Goal: Find contact information: Find contact information

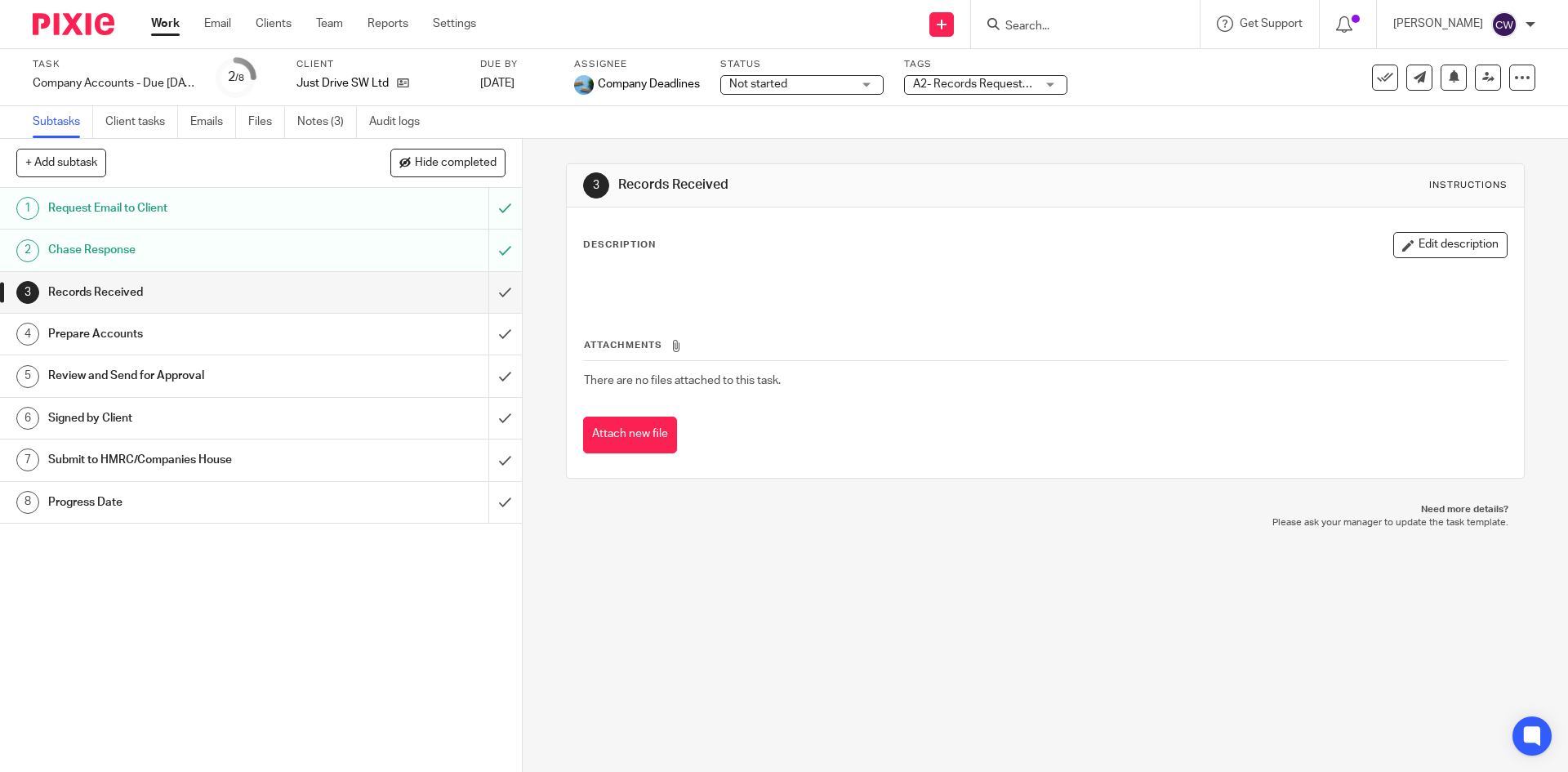
click at [989, 90] on span "A2- Records Requested + 1" at bounding box center [975, 84] width 123 height 17
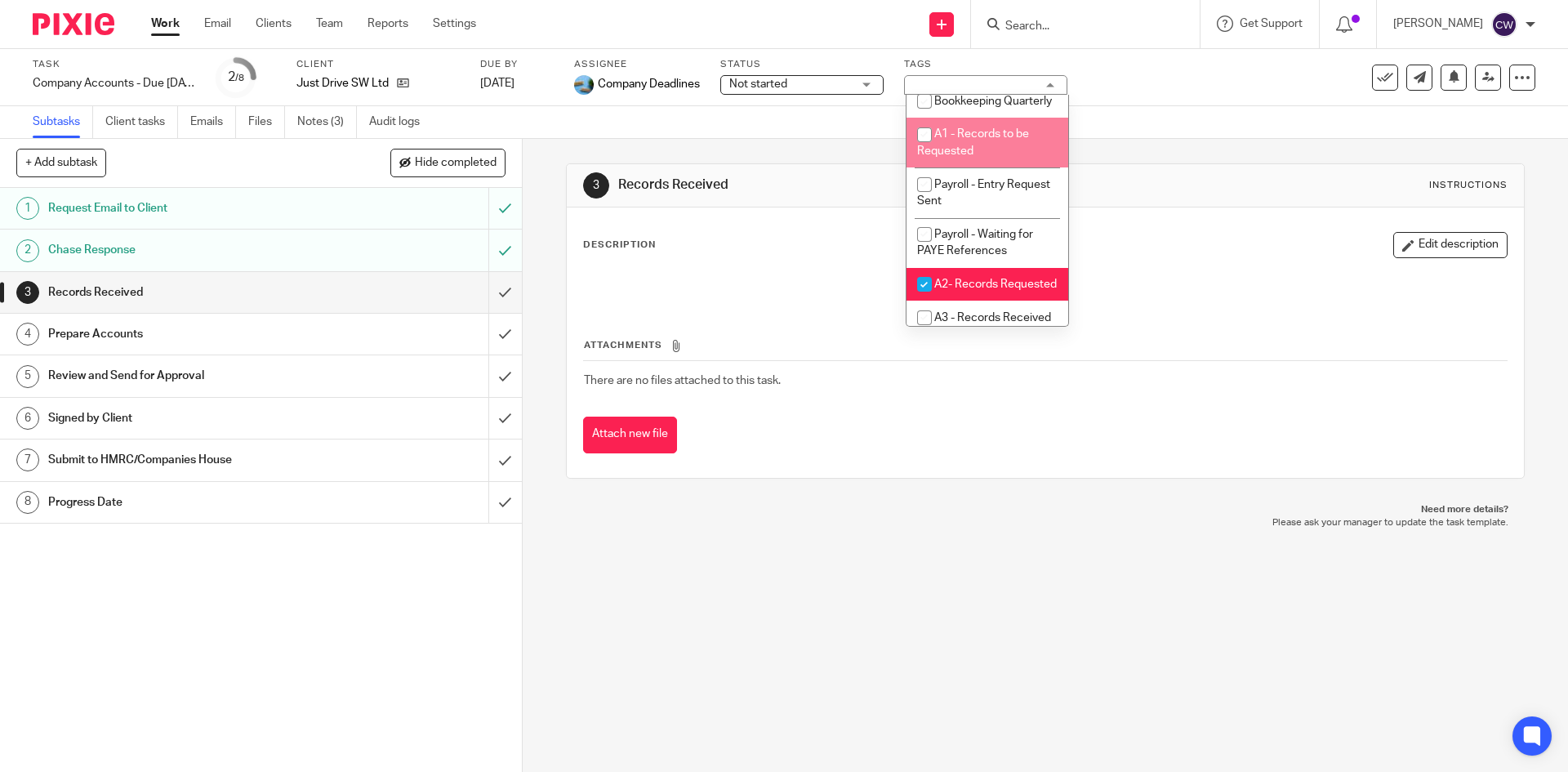
scroll to position [572, 0]
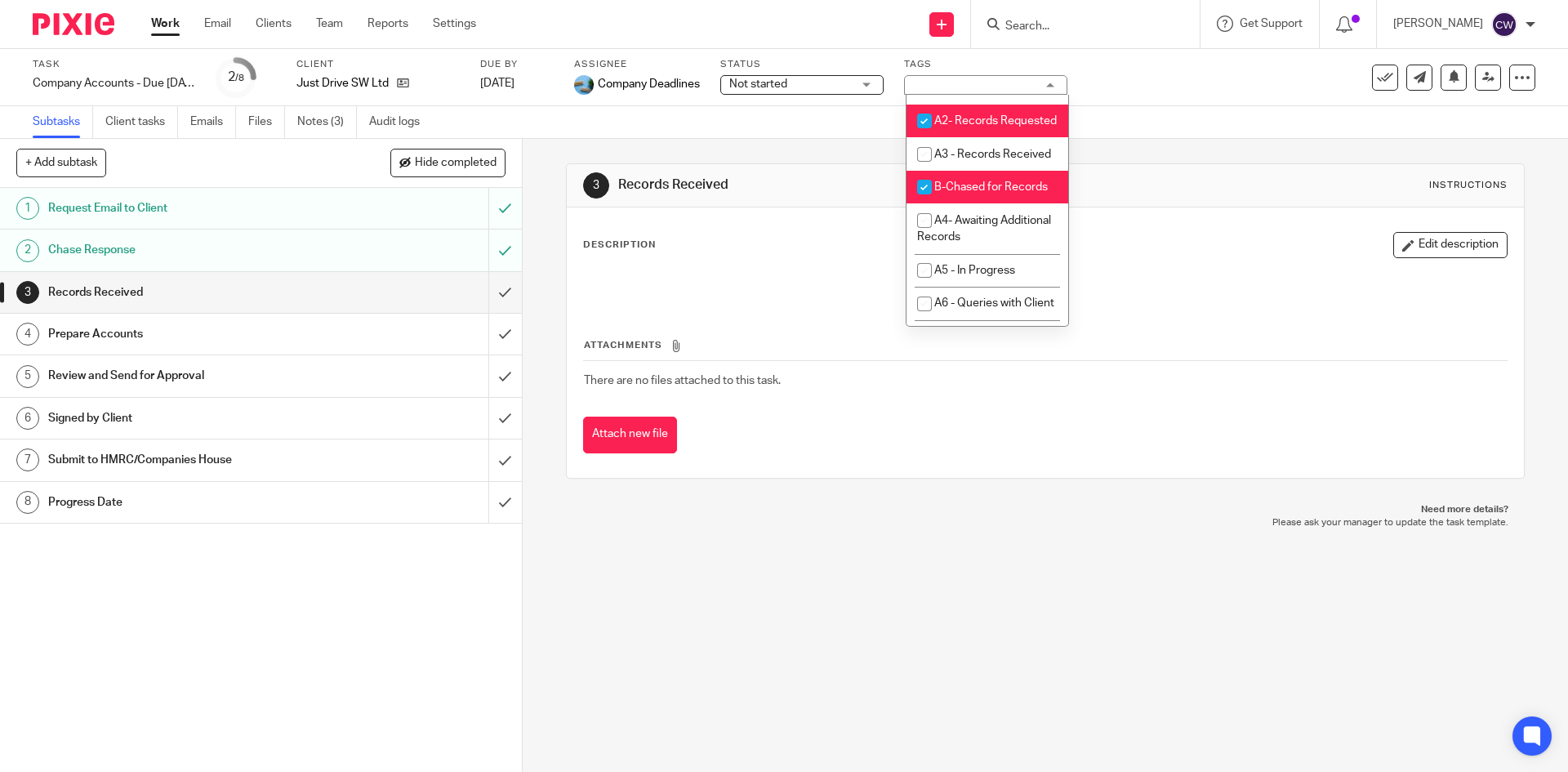
click at [991, 138] on li "A2- Records Requested" at bounding box center [988, 121] width 162 height 34
checkbox input "false"
click at [980, 171] on li "A3 - Records Received" at bounding box center [988, 154] width 162 height 34
checkbox input "true"
click at [968, 193] on span "B-Chased for Records" at bounding box center [991, 187] width 114 height 11
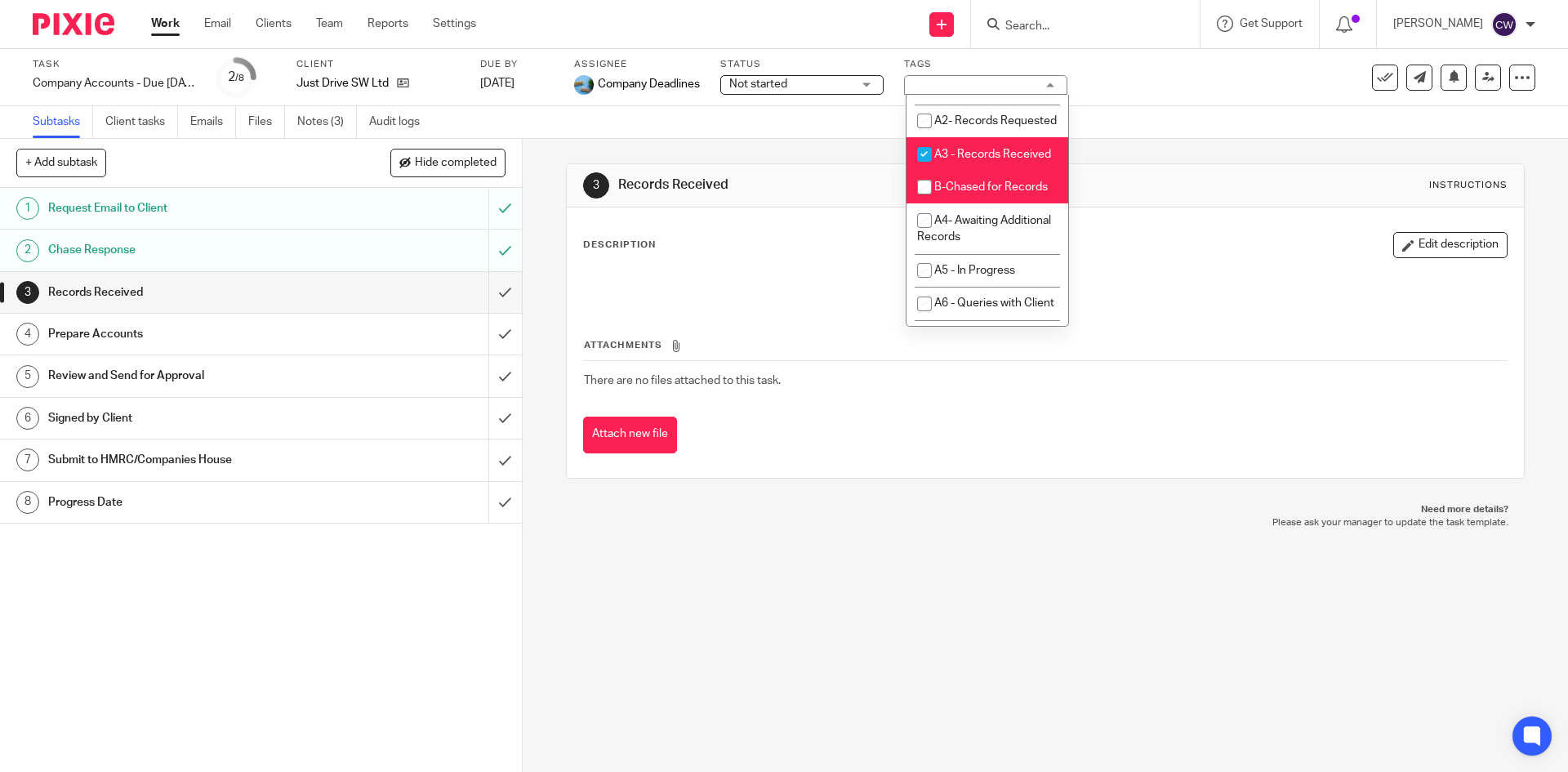
checkbox input "false"
drag, startPoint x: 706, startPoint y: 680, endPoint x: 646, endPoint y: 633, distance: 76.2
click at [689, 665] on div "3 Records Received Instructions Description Edit description Attachments There …" at bounding box center [1045, 456] width 1045 height 634
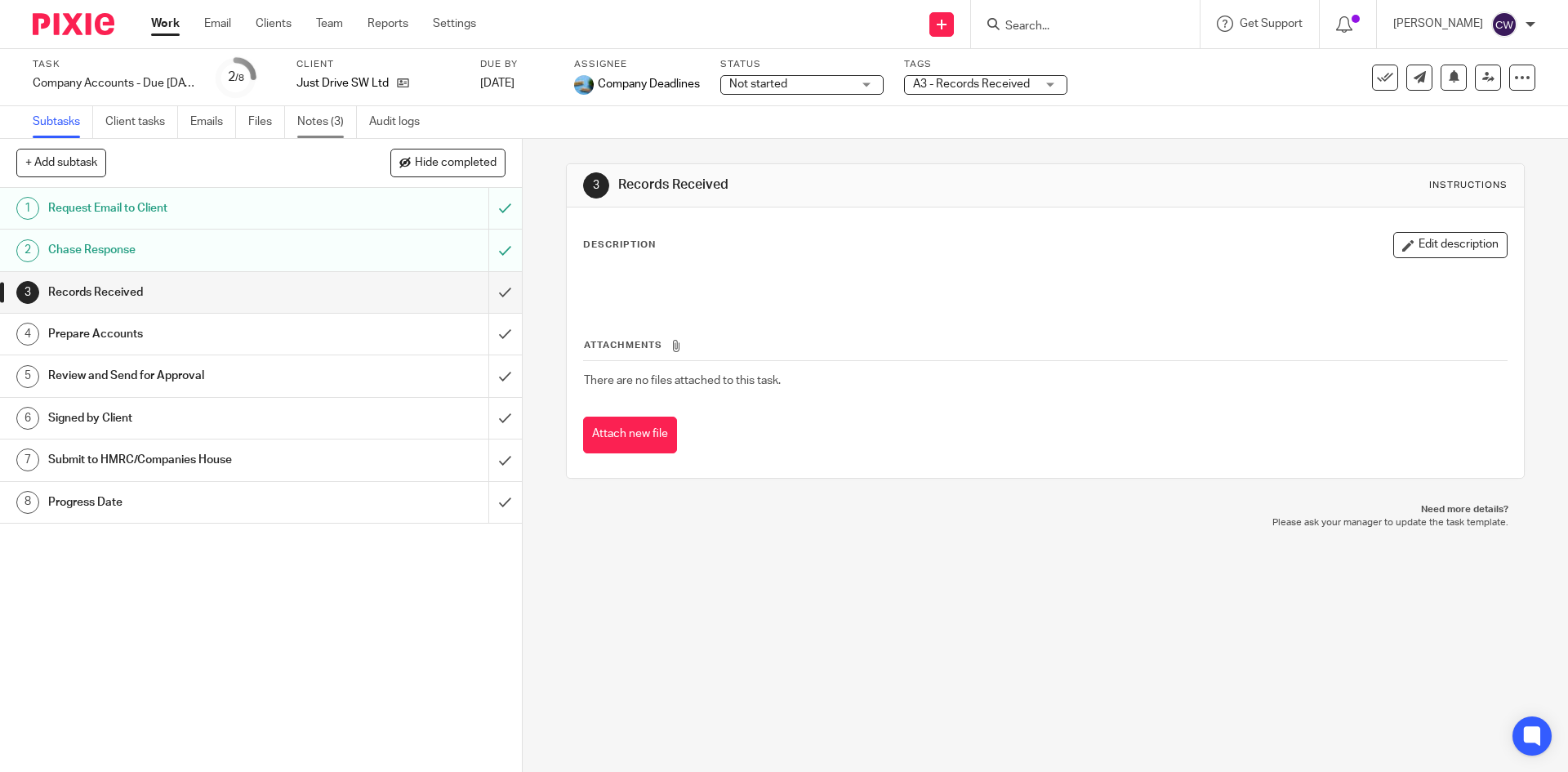
click at [330, 117] on link "Notes (3)" at bounding box center [327, 122] width 59 height 32
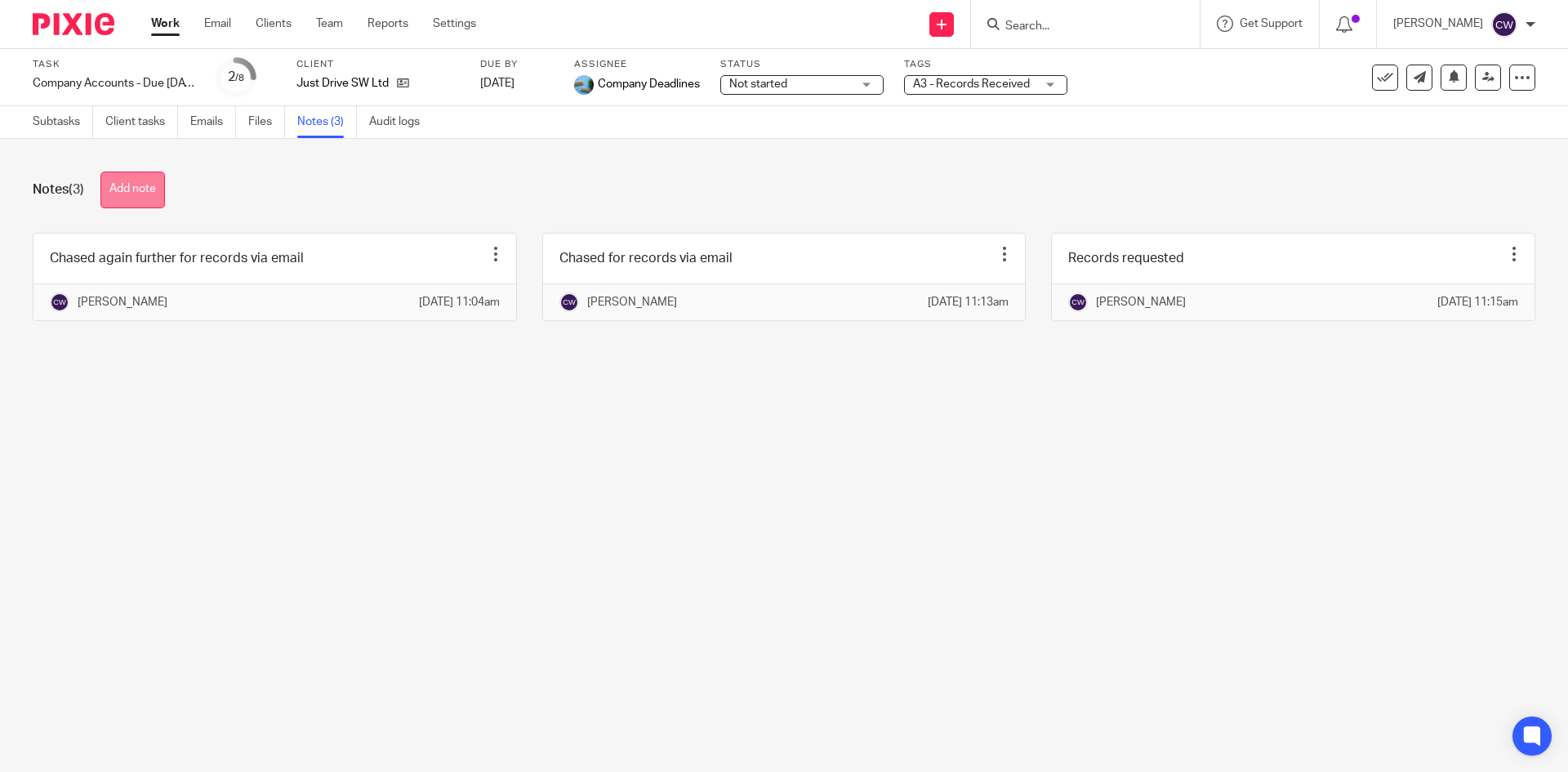
click at [132, 177] on button "Add note" at bounding box center [133, 190] width 65 height 37
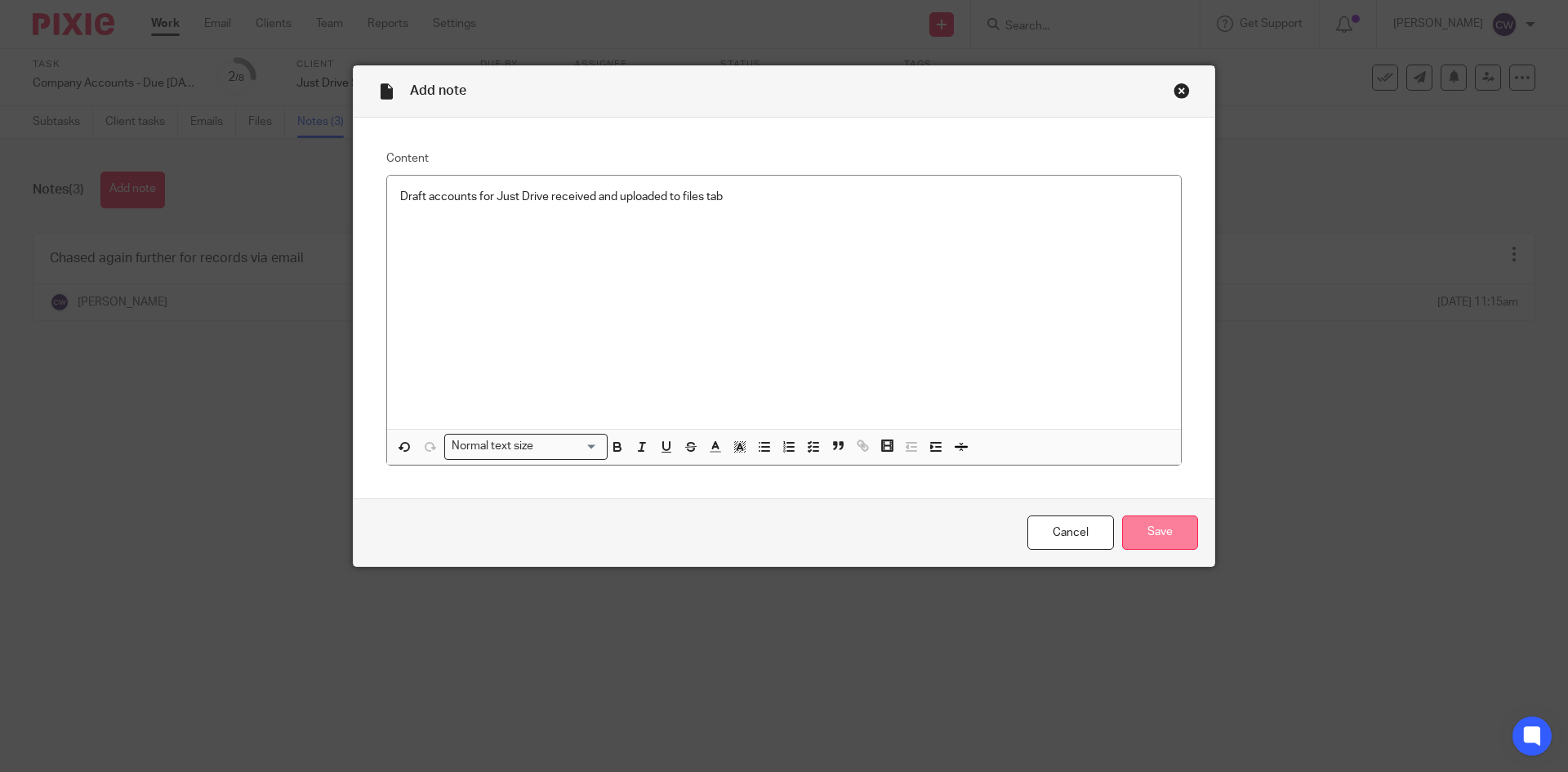
click at [1149, 534] on input "Save" at bounding box center [1160, 533] width 76 height 35
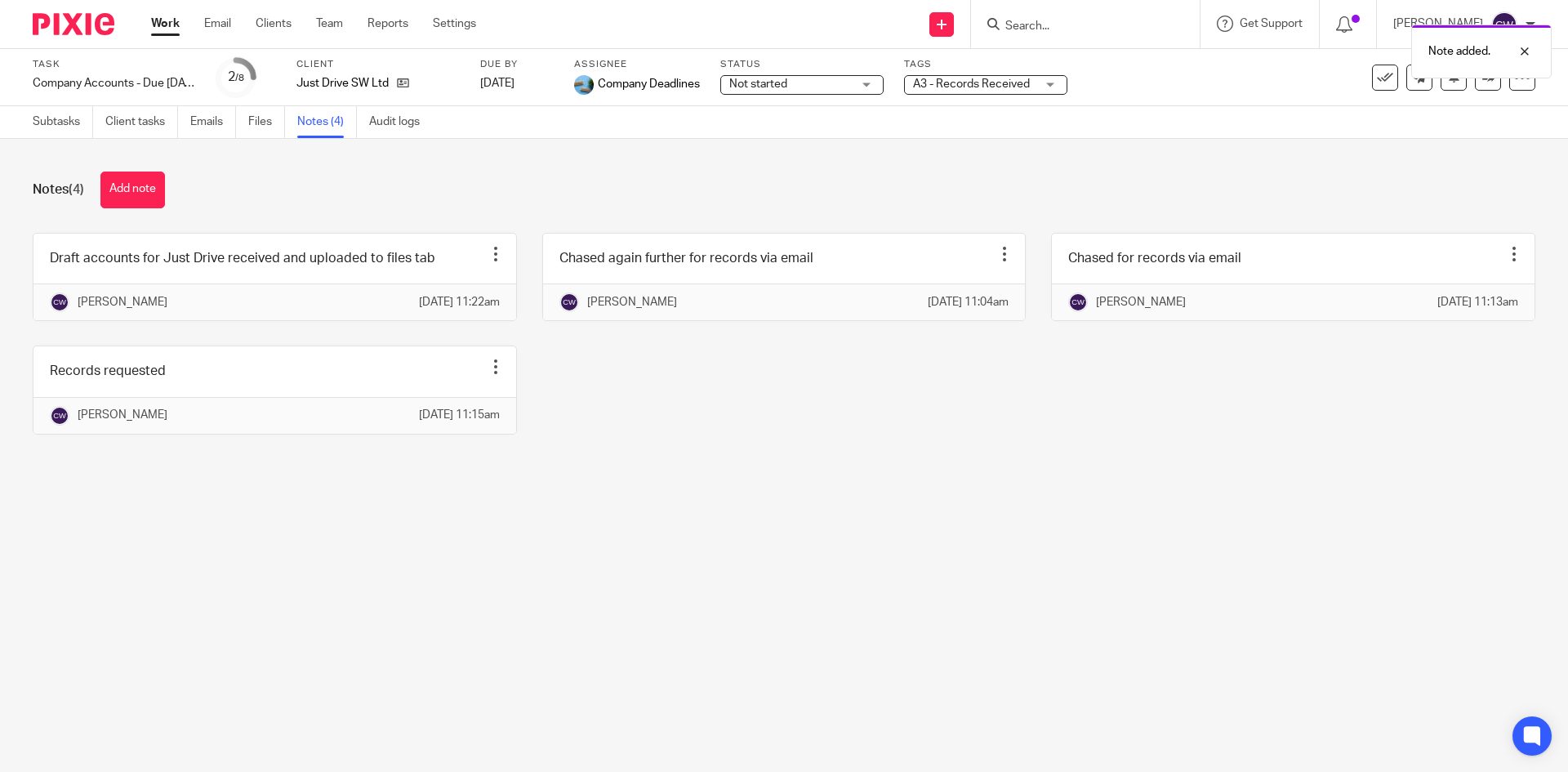
click at [950, 89] on span "A3 - Records Received" at bounding box center [972, 84] width 117 height 11
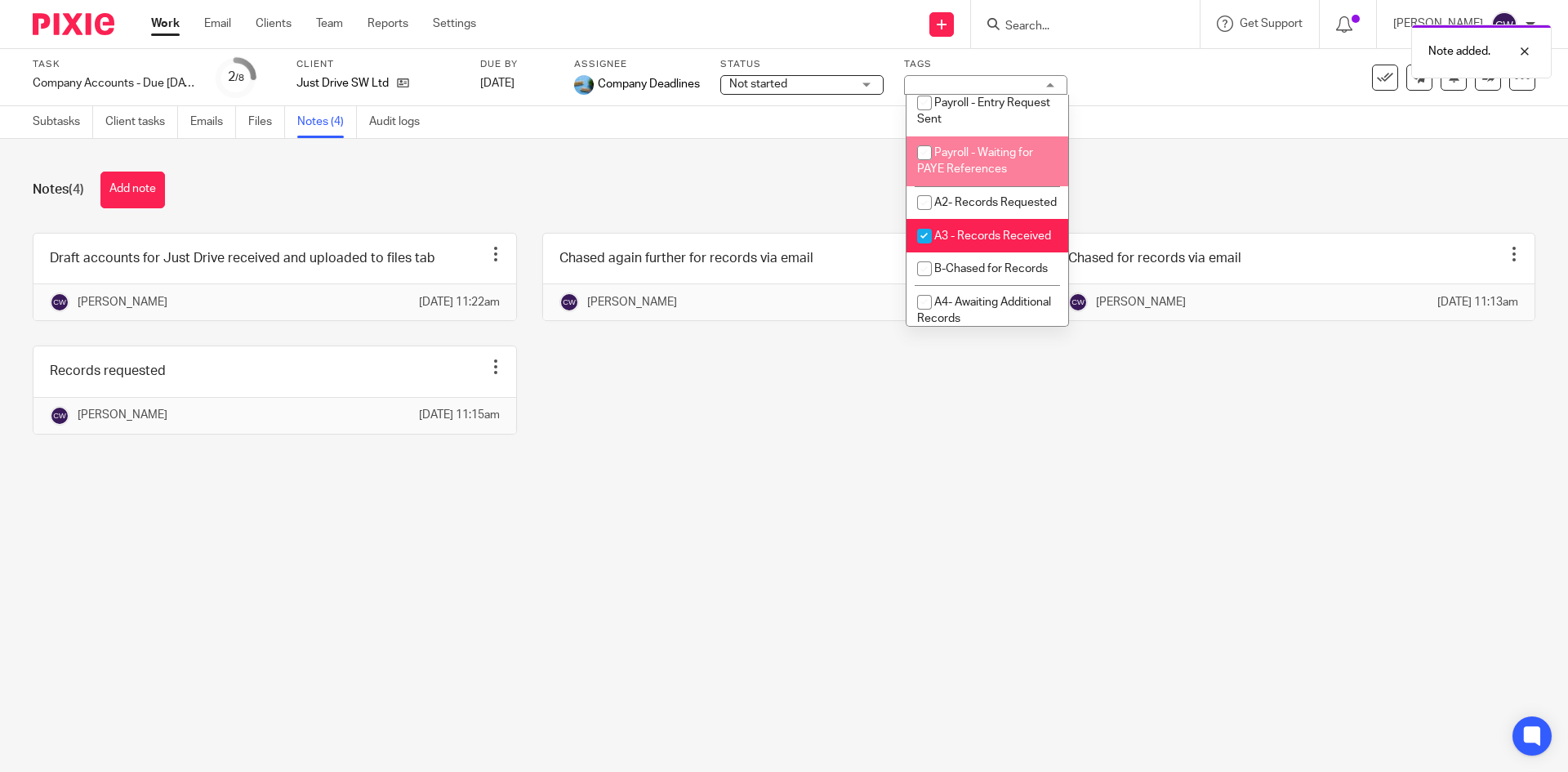
scroll to position [817, 0]
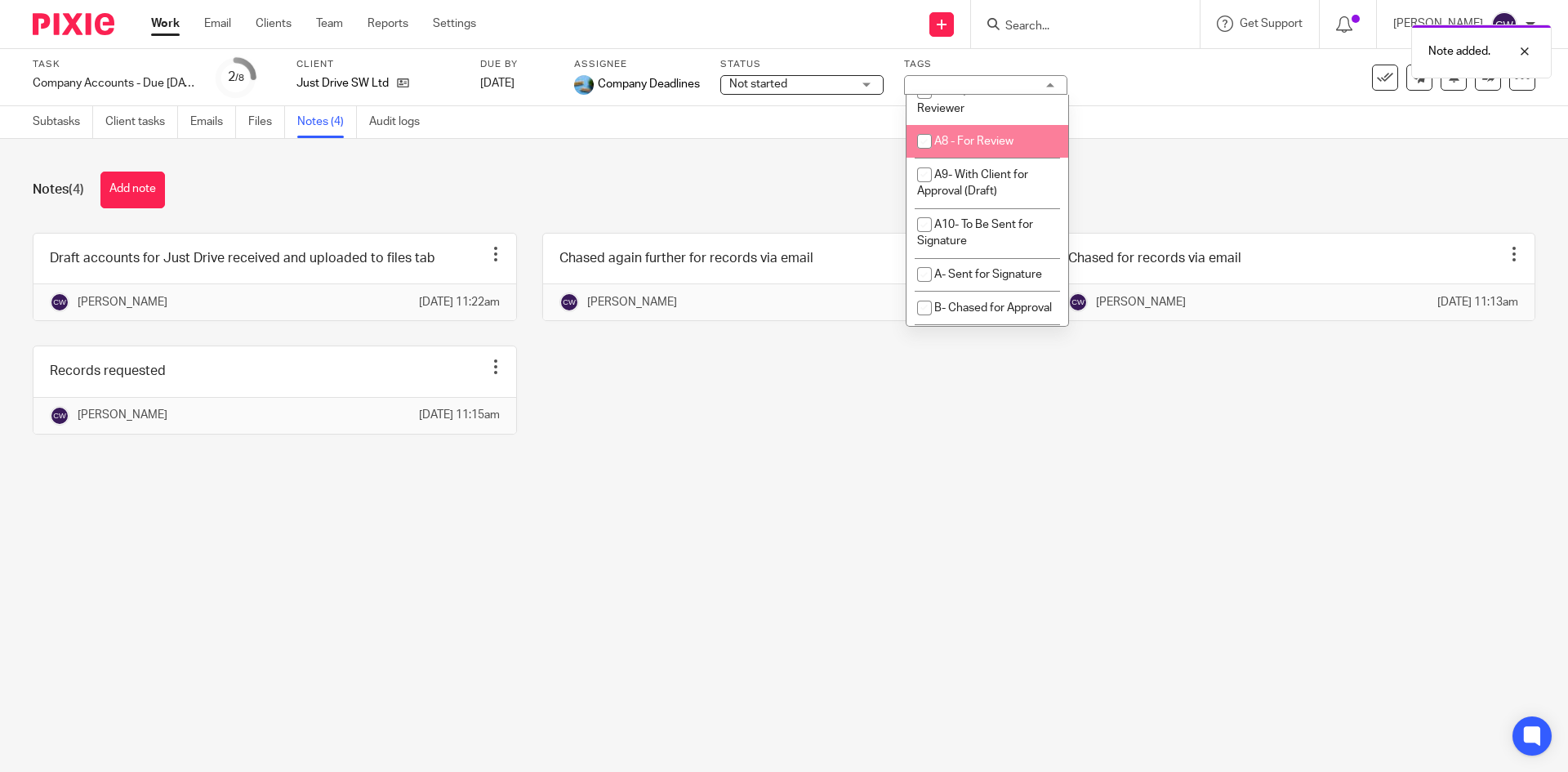
drag, startPoint x: 635, startPoint y: 193, endPoint x: 288, endPoint y: 190, distance: 347.0
click at [628, 193] on div "Notes (4) Add note" at bounding box center [784, 190] width 1503 height 37
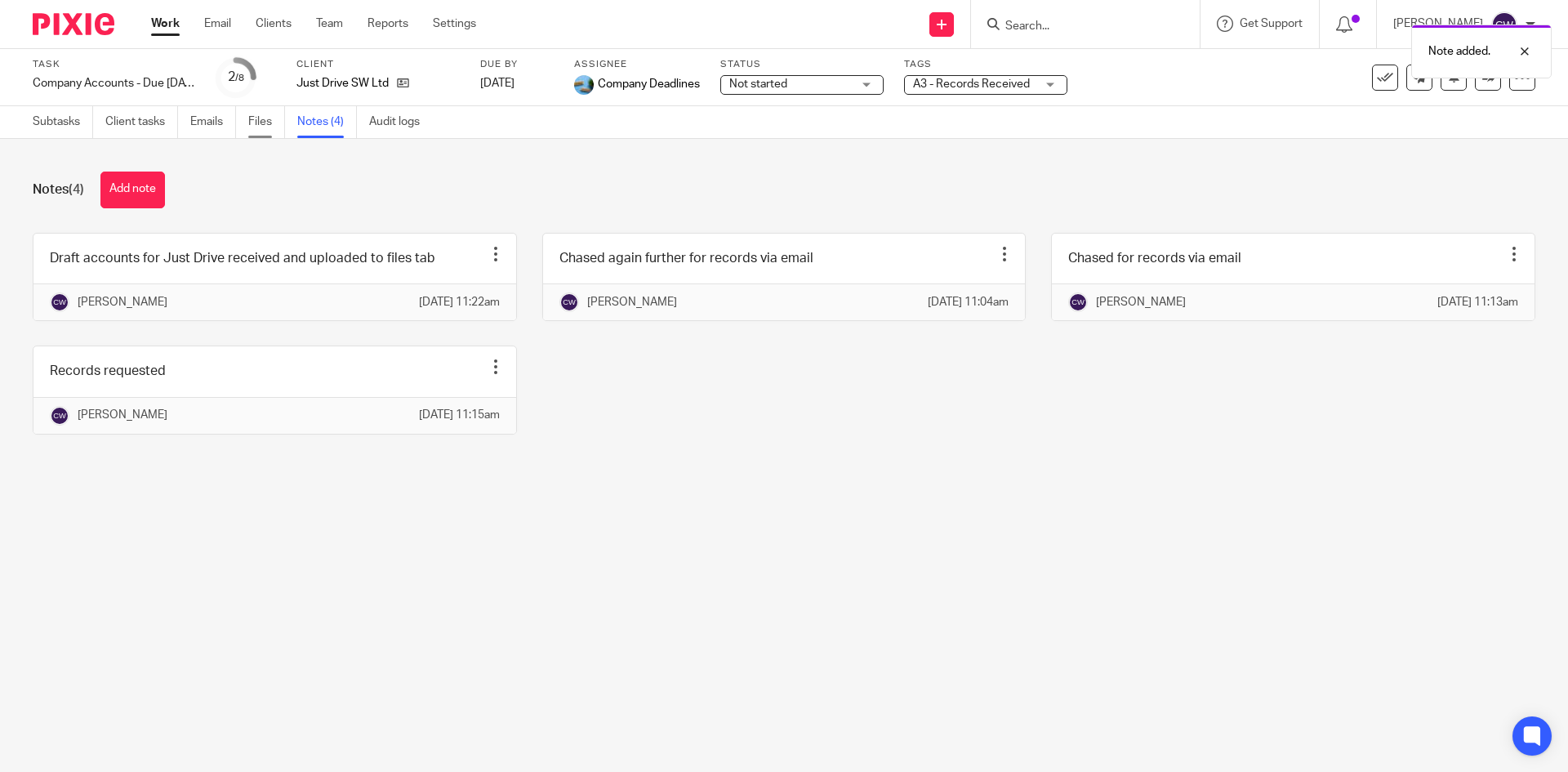
click at [254, 120] on link "Files" at bounding box center [266, 122] width 37 height 32
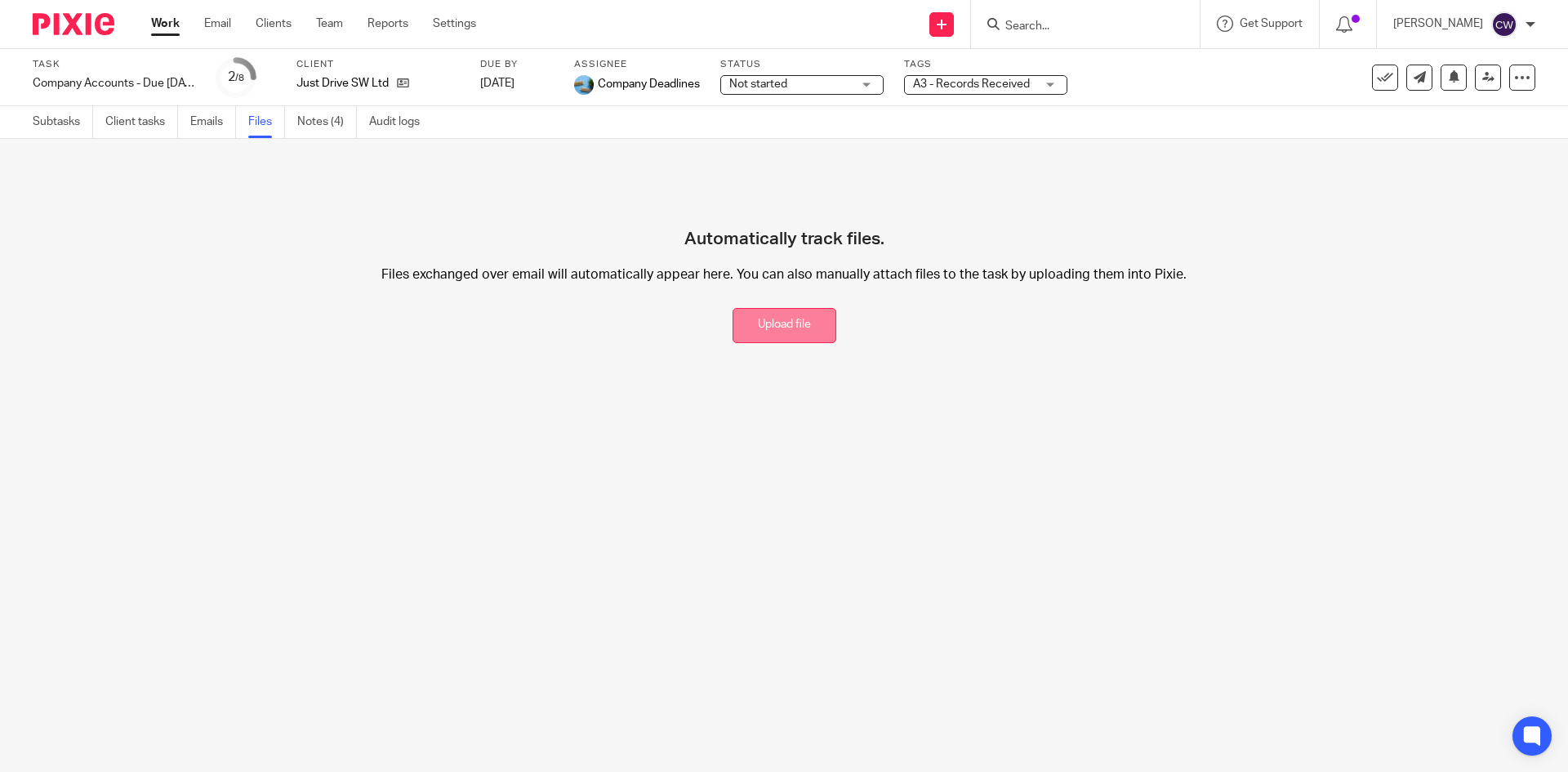
click at [795, 337] on button "Upload file" at bounding box center [784, 325] width 103 height 35
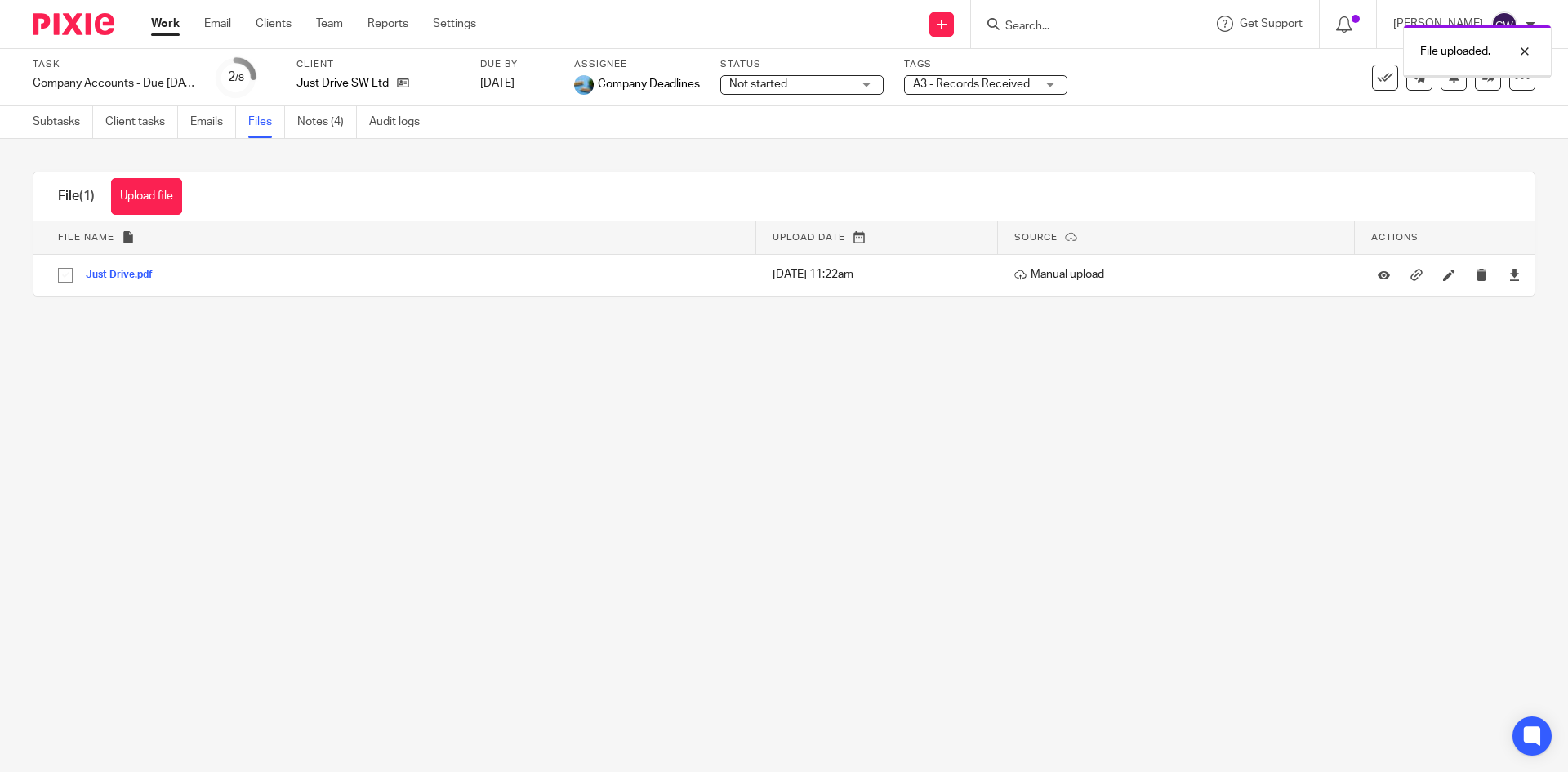
click at [57, 122] on link "Subtasks" at bounding box center [63, 122] width 60 height 32
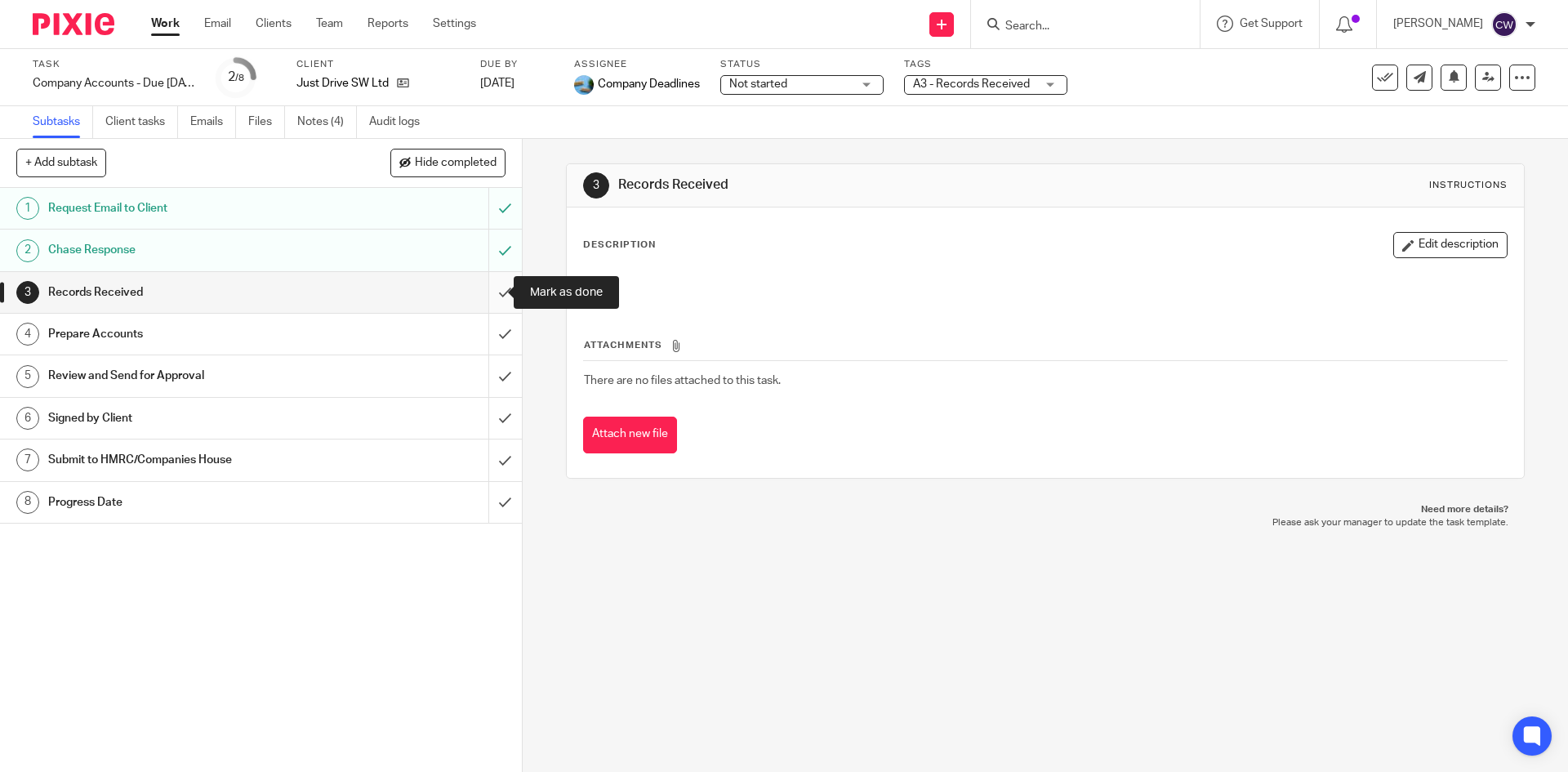
click at [491, 293] on input "submit" at bounding box center [261, 292] width 522 height 41
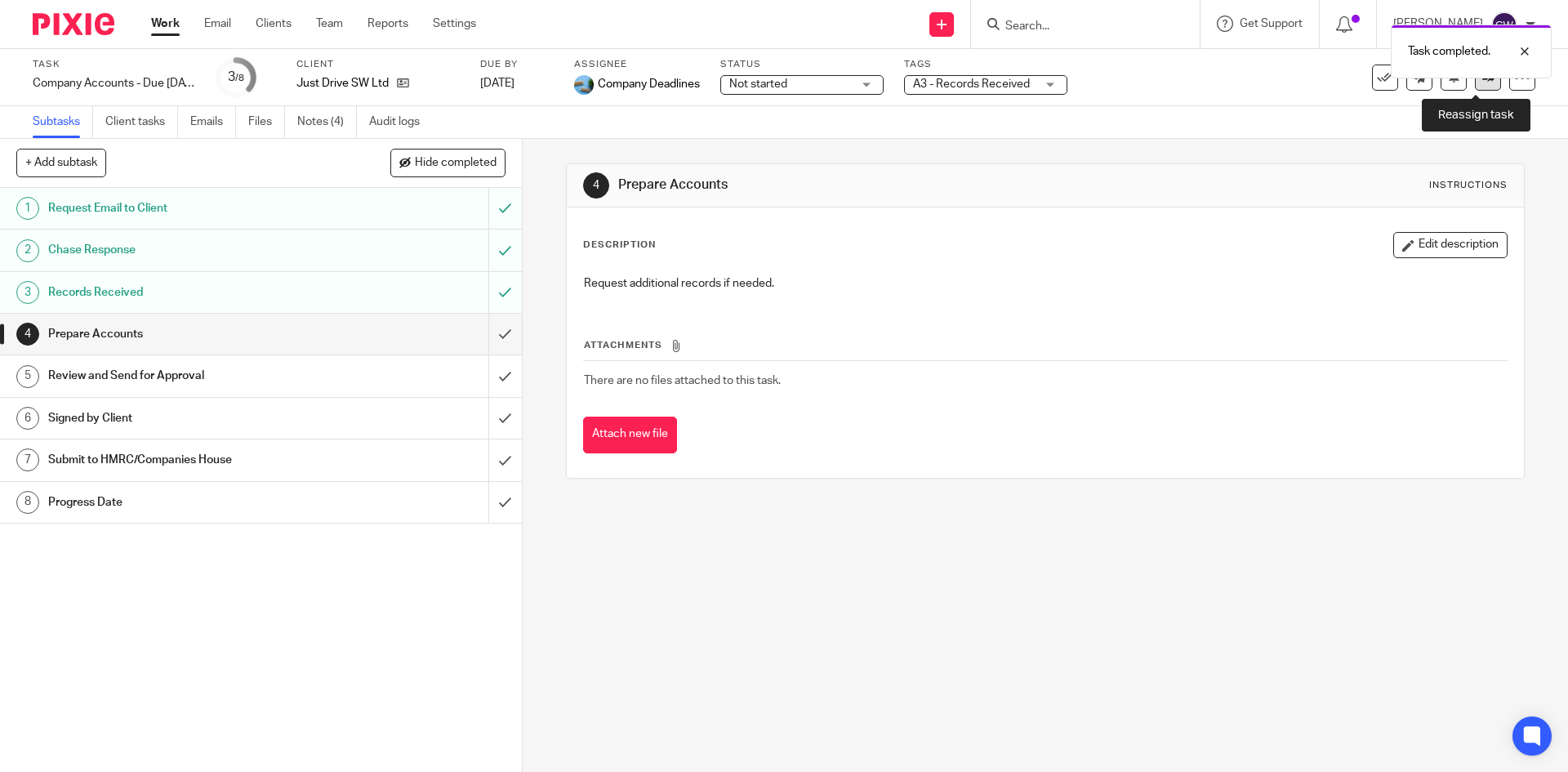
click at [1480, 87] on link at bounding box center [1488, 78] width 27 height 27
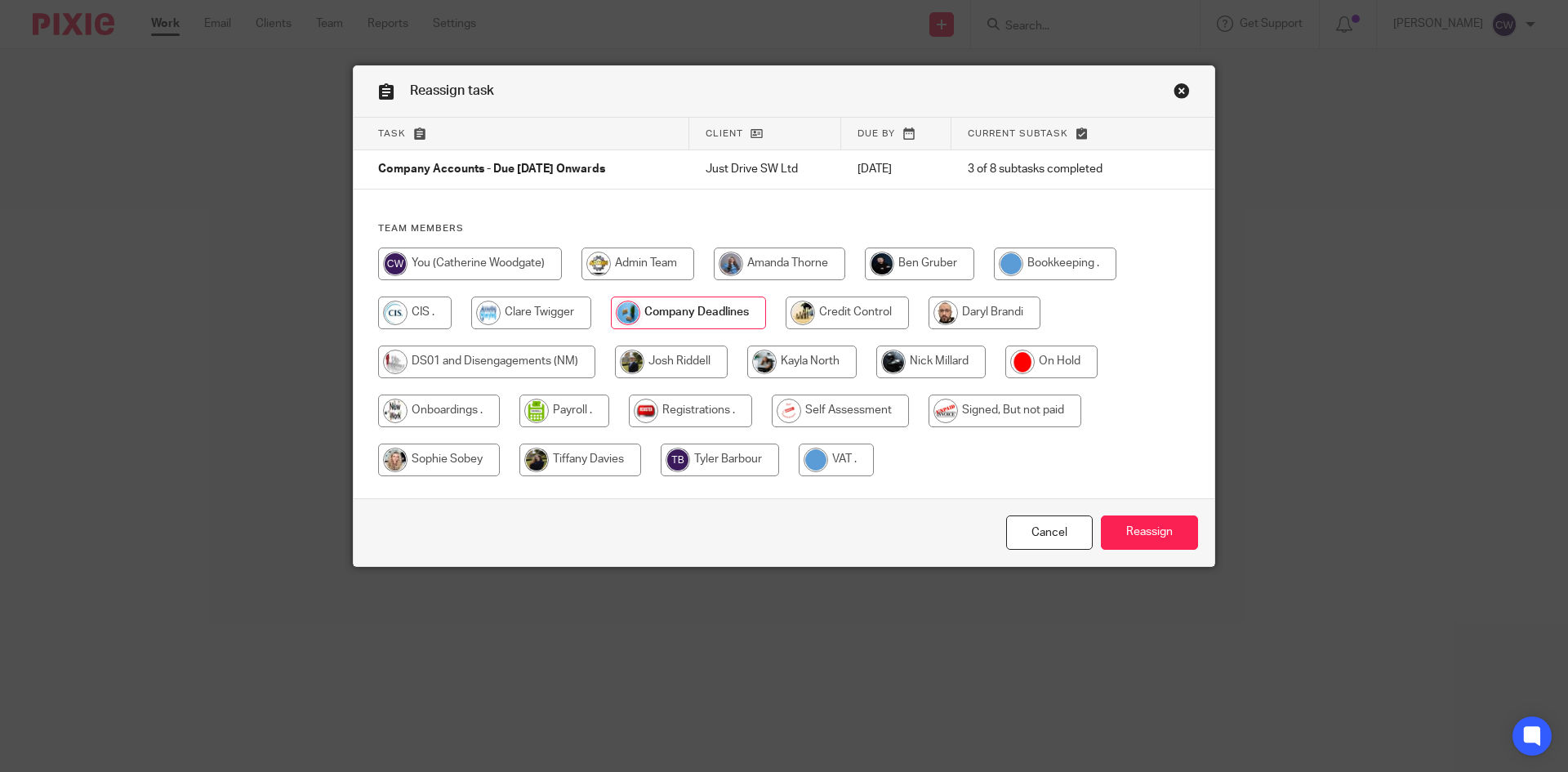
click at [940, 364] on input "radio" at bounding box center [932, 362] width 110 height 33
radio input "true"
click at [1143, 534] on input "Reassign" at bounding box center [1150, 533] width 97 height 35
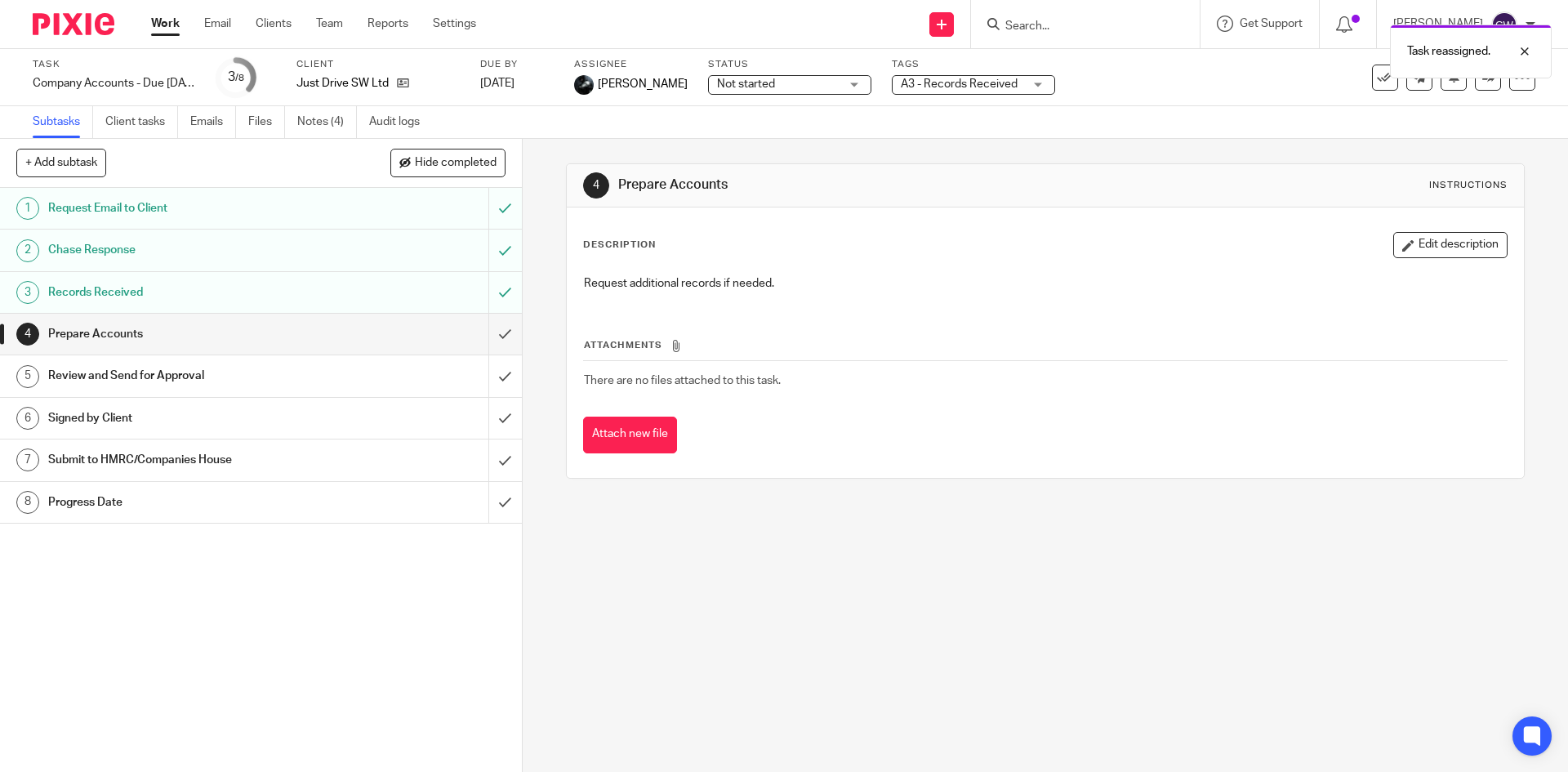
click at [1007, 34] on div "Task reassigned." at bounding box center [1168, 48] width 768 height 62
click at [1019, 14] on form at bounding box center [1091, 24] width 174 height 20
click at [1022, 26] on input "Search" at bounding box center [1077, 27] width 147 height 15
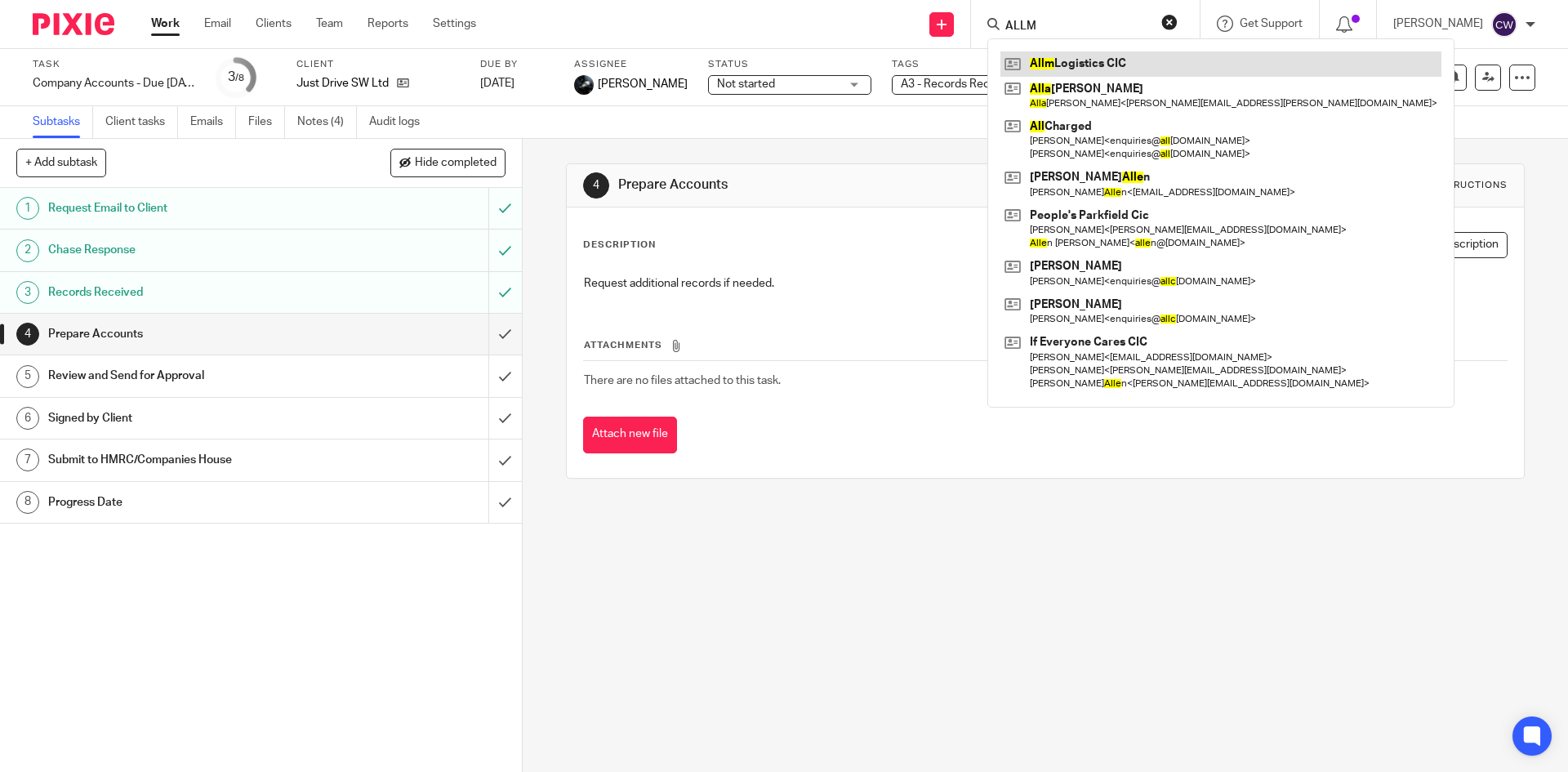
type input "ALLM"
click at [1036, 72] on link at bounding box center [1221, 63] width 441 height 25
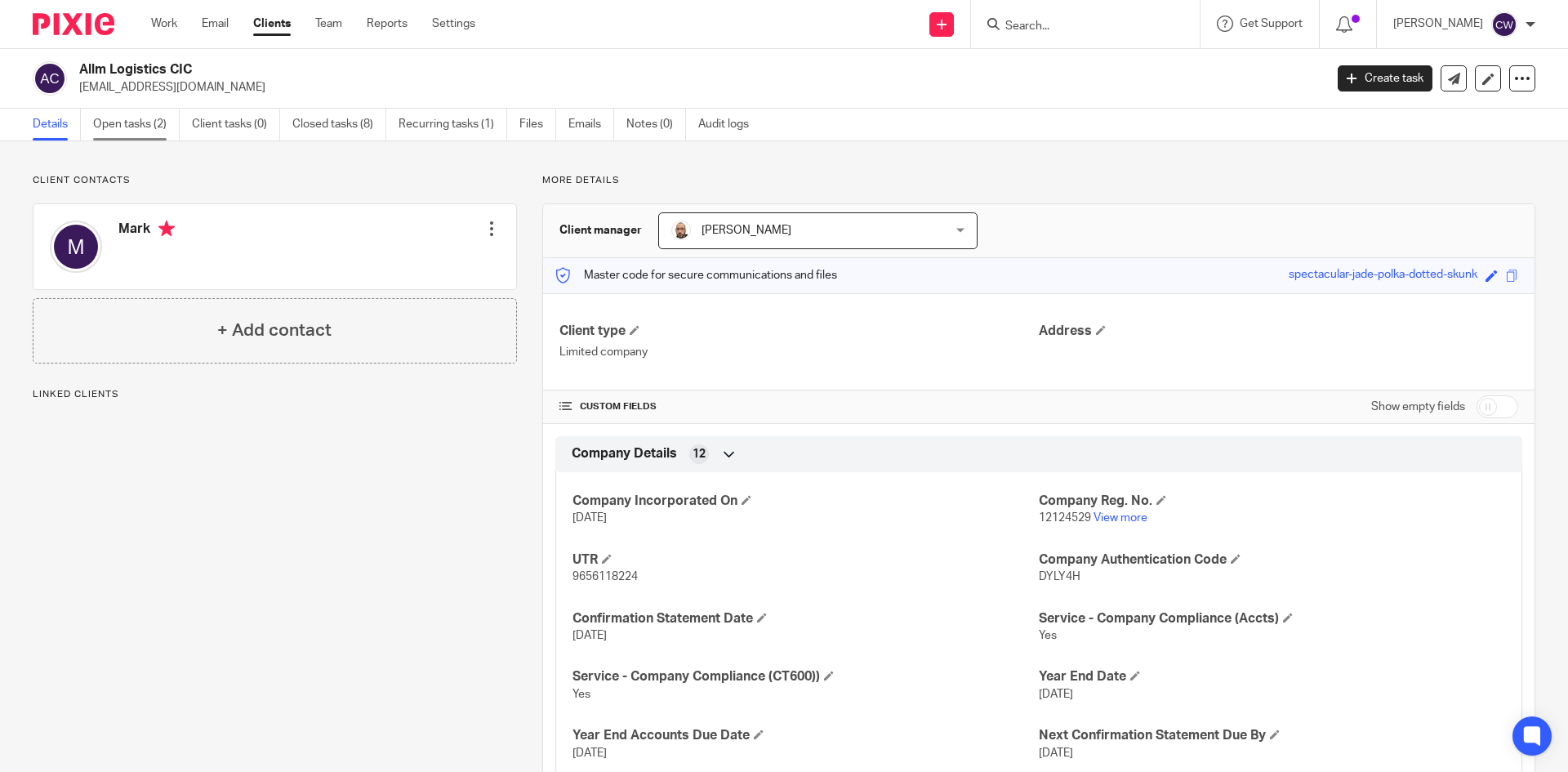
click at [133, 126] on link "Open tasks (2)" at bounding box center [136, 125] width 87 height 32
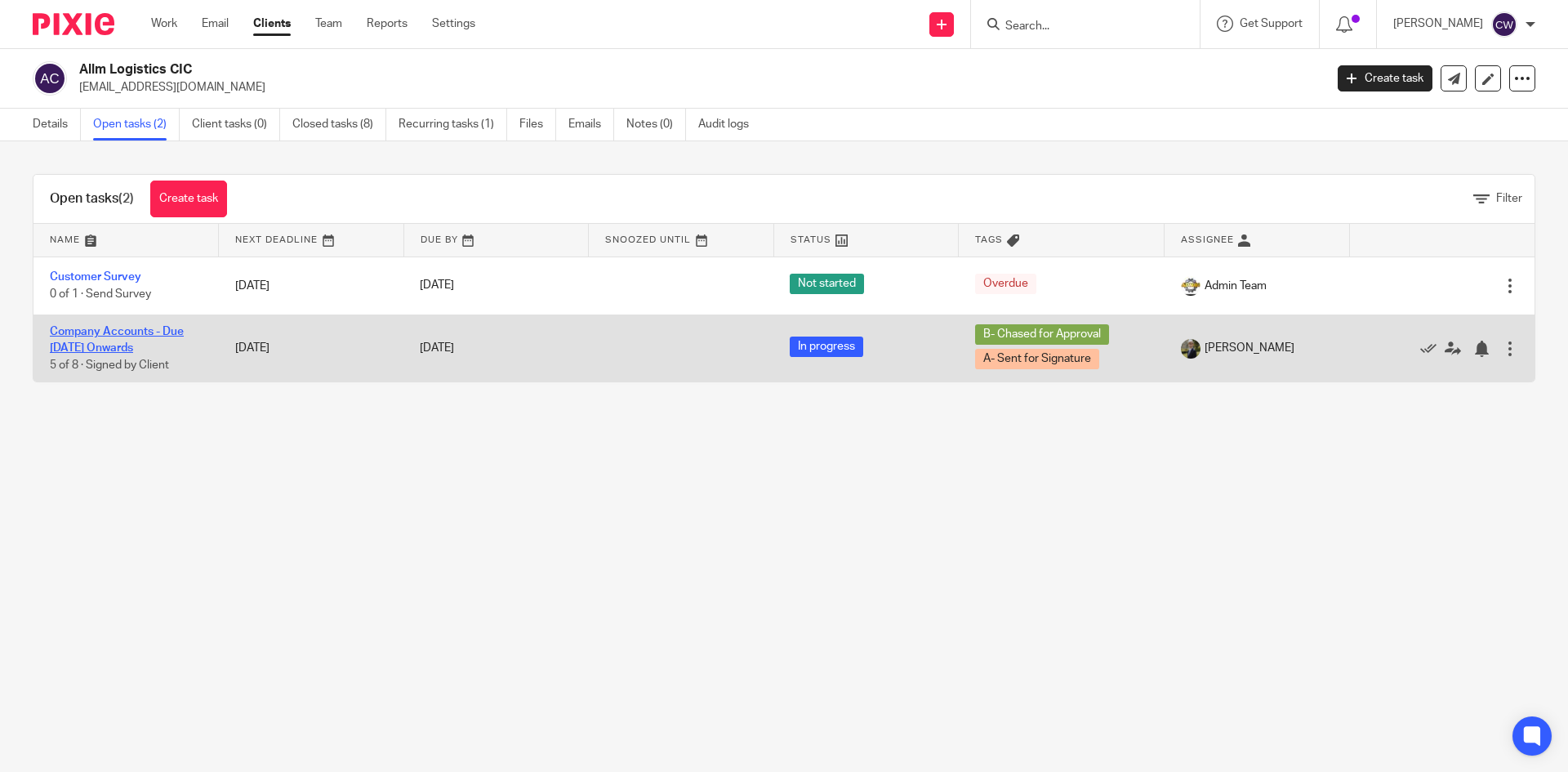
click at [102, 333] on link "Company Accounts - Due [DATE] Onwards" at bounding box center [116, 340] width 134 height 27
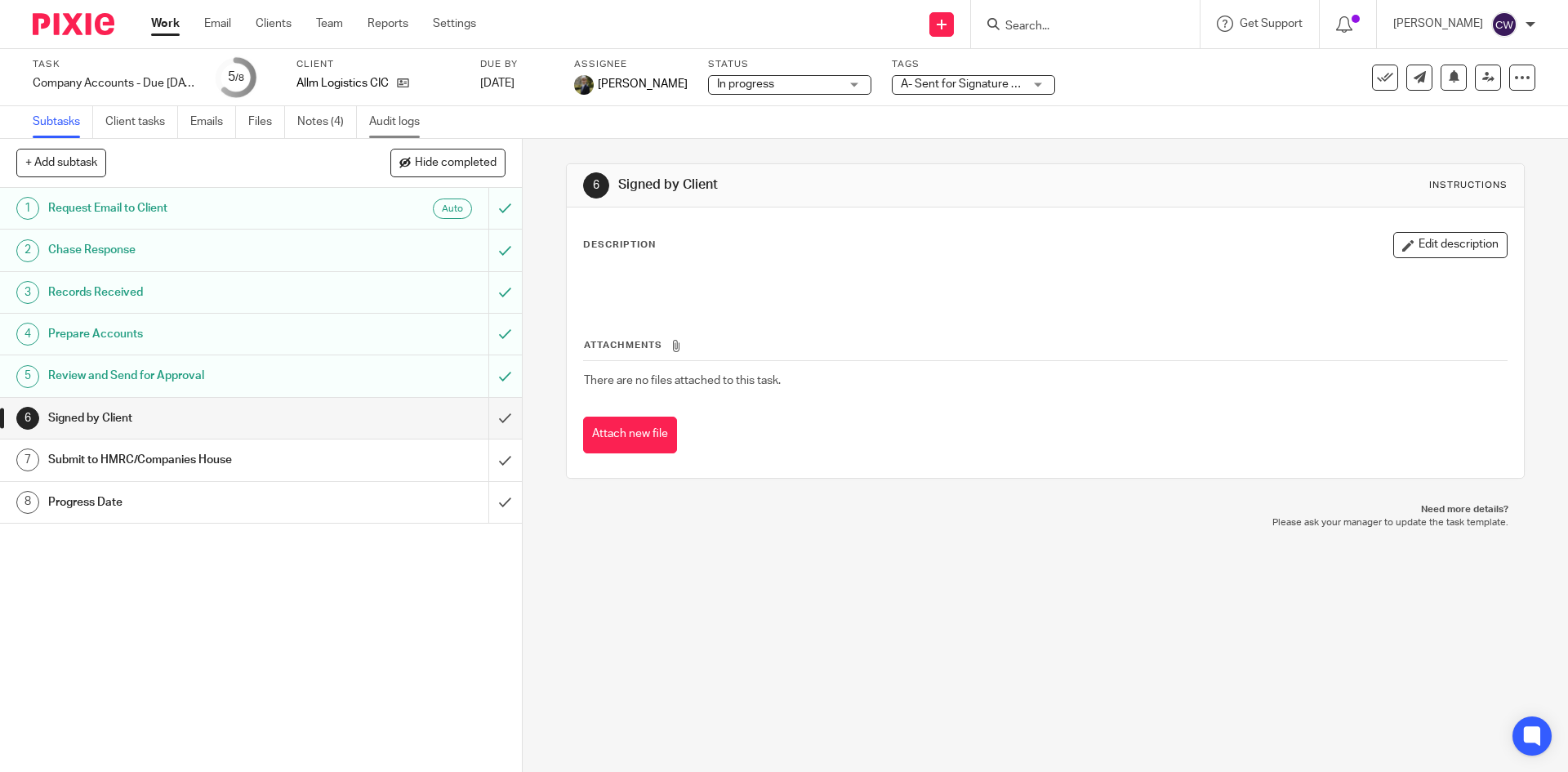
click at [391, 125] on link "Audit logs" at bounding box center [400, 122] width 63 height 32
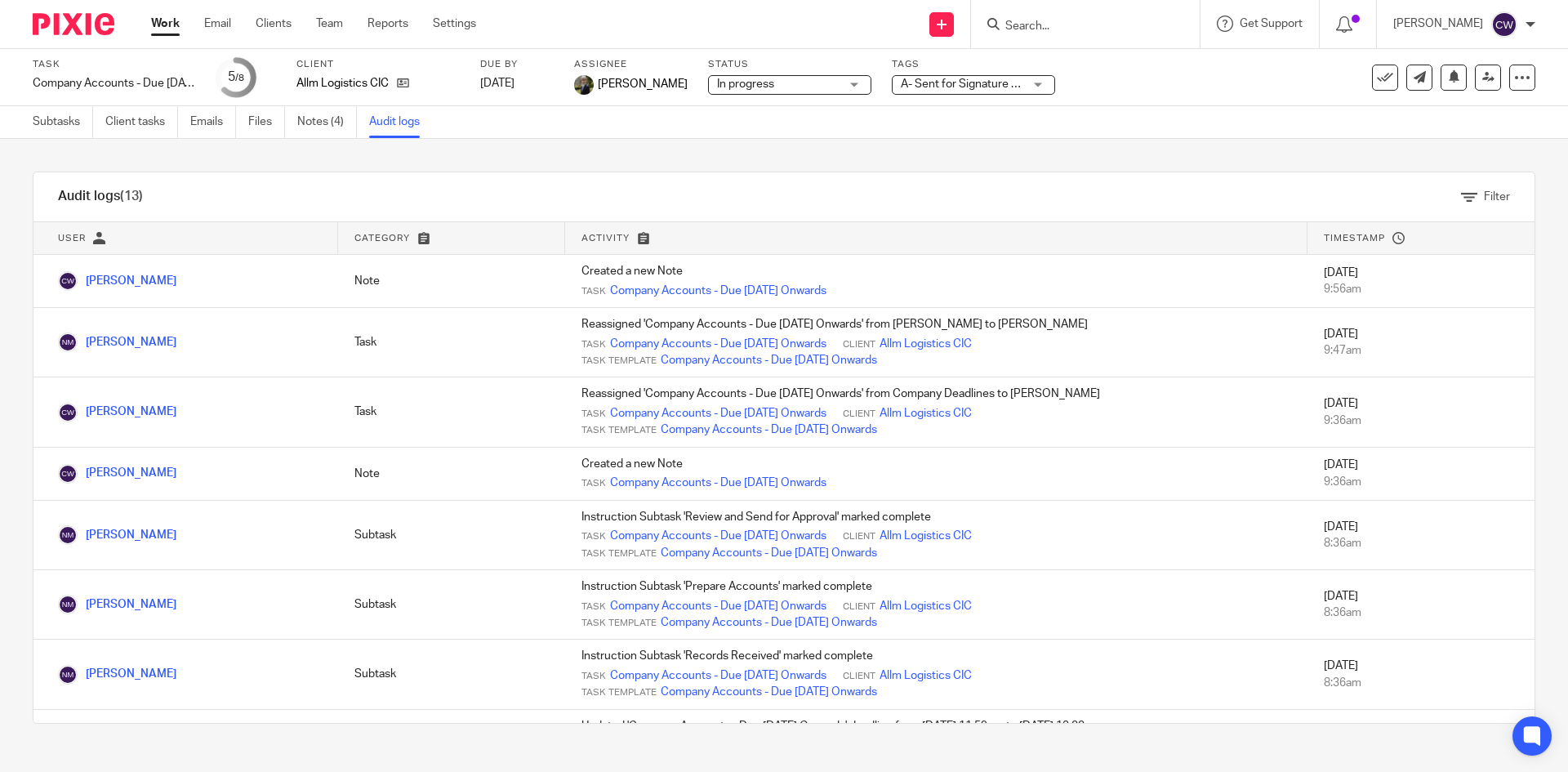
drag, startPoint x: 666, startPoint y: 19, endPoint x: 659, endPoint y: 15, distance: 8.1
click at [666, 19] on div "Send new email Create task Add client Get Support Contact Support Help Document…" at bounding box center [1034, 24] width 1067 height 49
click at [327, 23] on link "Team" at bounding box center [329, 24] width 27 height 16
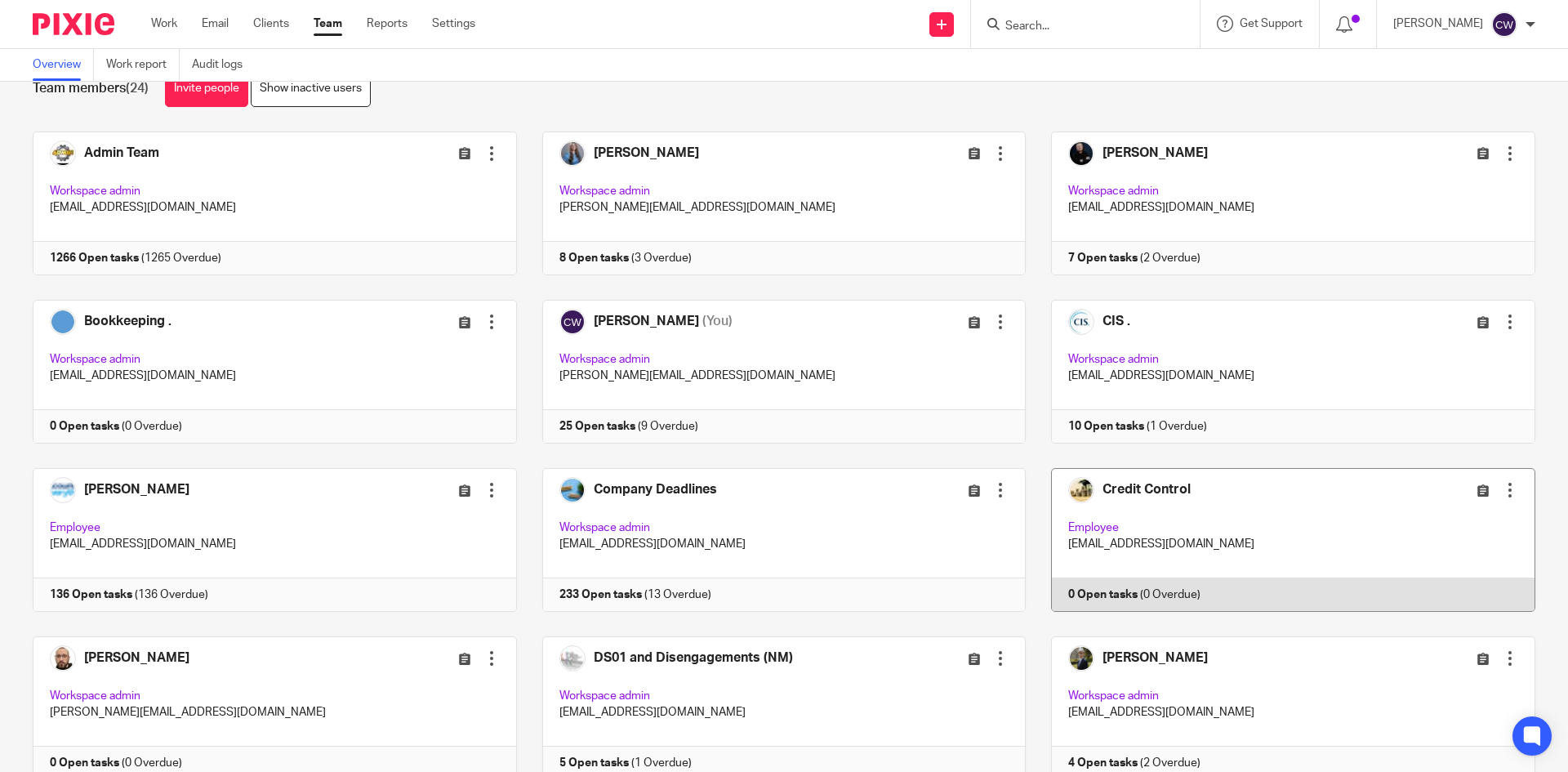
scroll to position [163, 0]
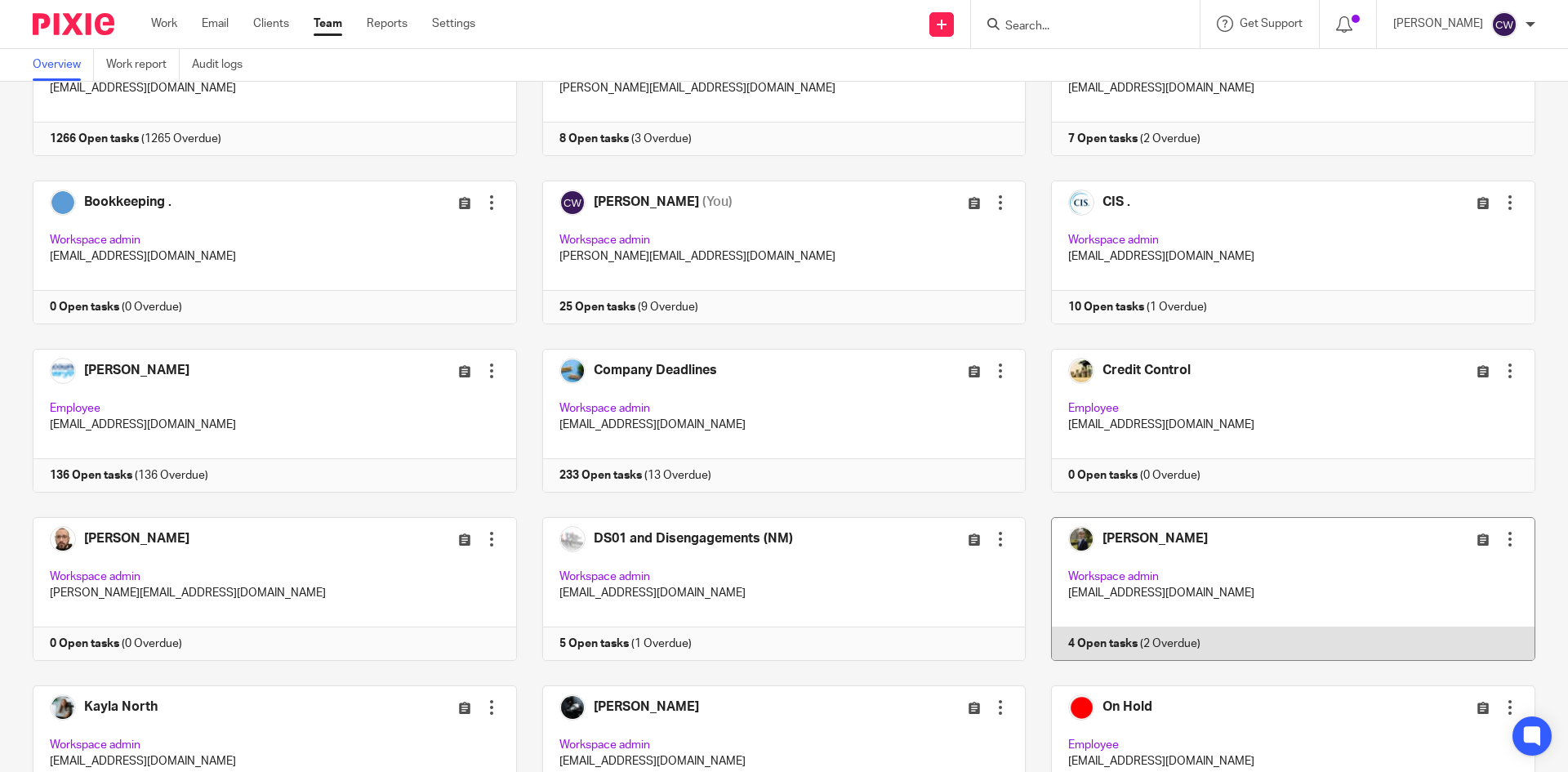
click at [1084, 637] on link at bounding box center [1281, 589] width 510 height 144
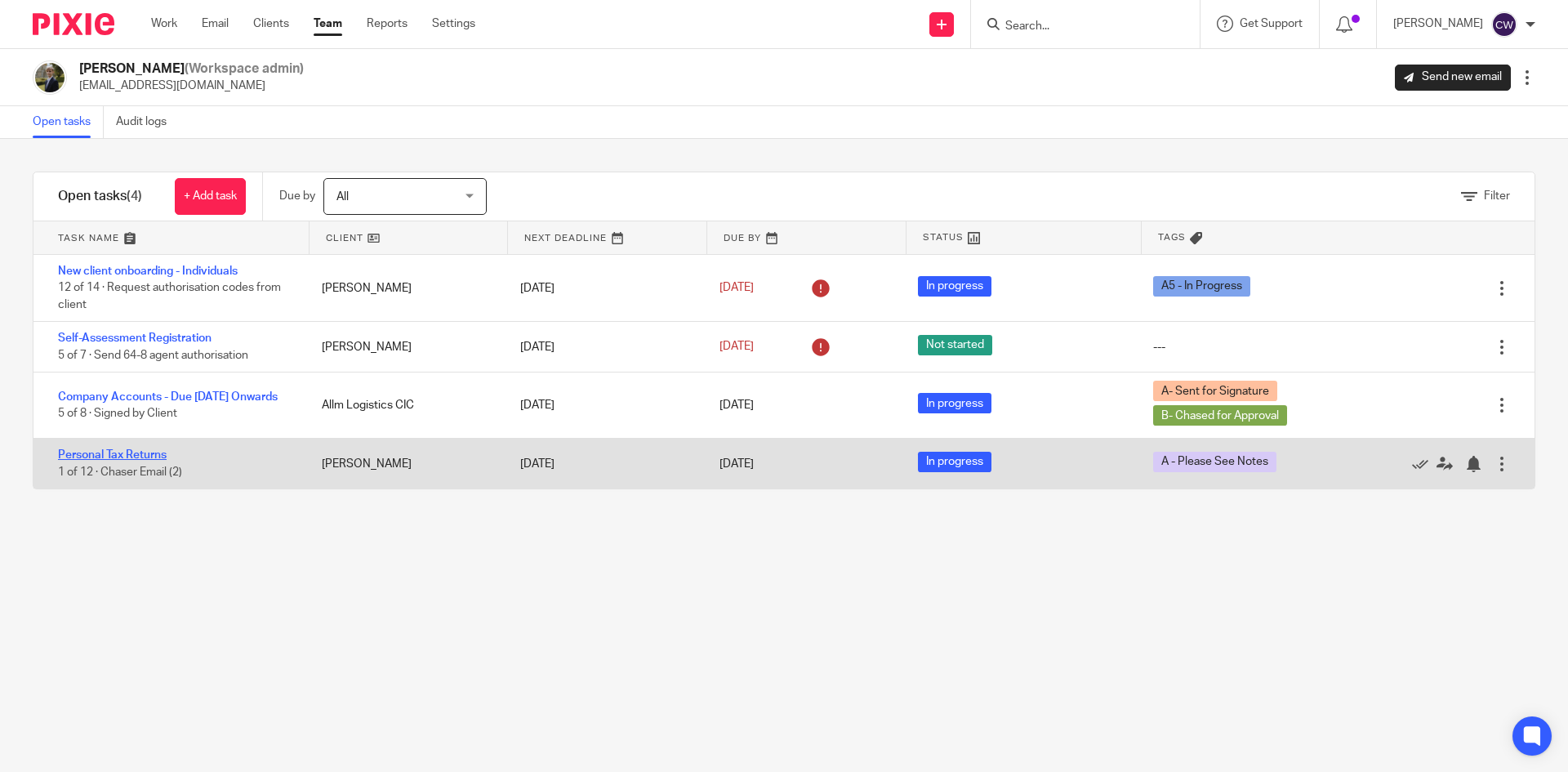
click at [146, 456] on link "Personal Tax Returns" at bounding box center [112, 455] width 109 height 11
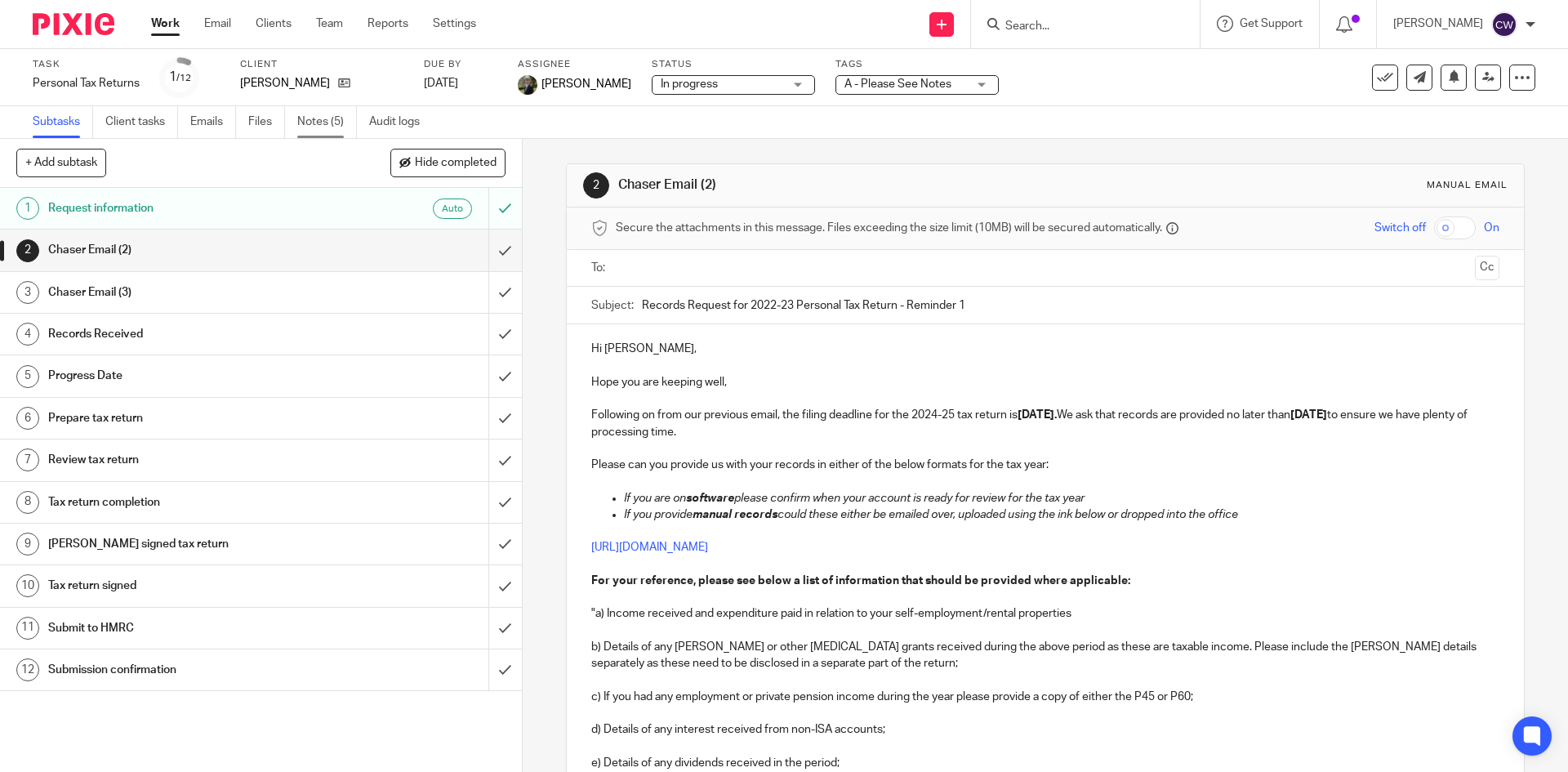
click at [306, 118] on link "Notes (5)" at bounding box center [327, 122] width 59 height 32
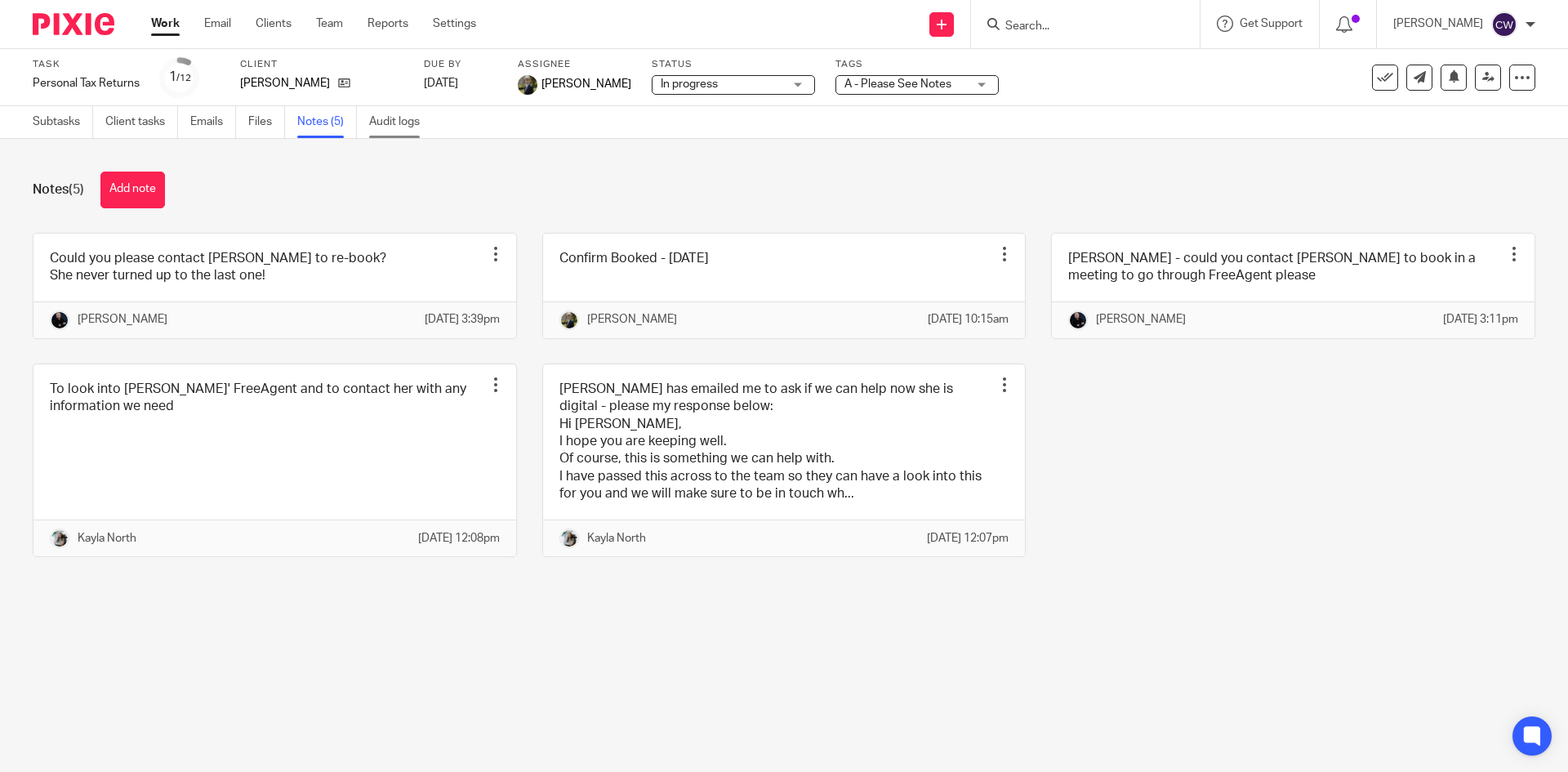
click at [395, 120] on link "Audit logs" at bounding box center [400, 122] width 63 height 32
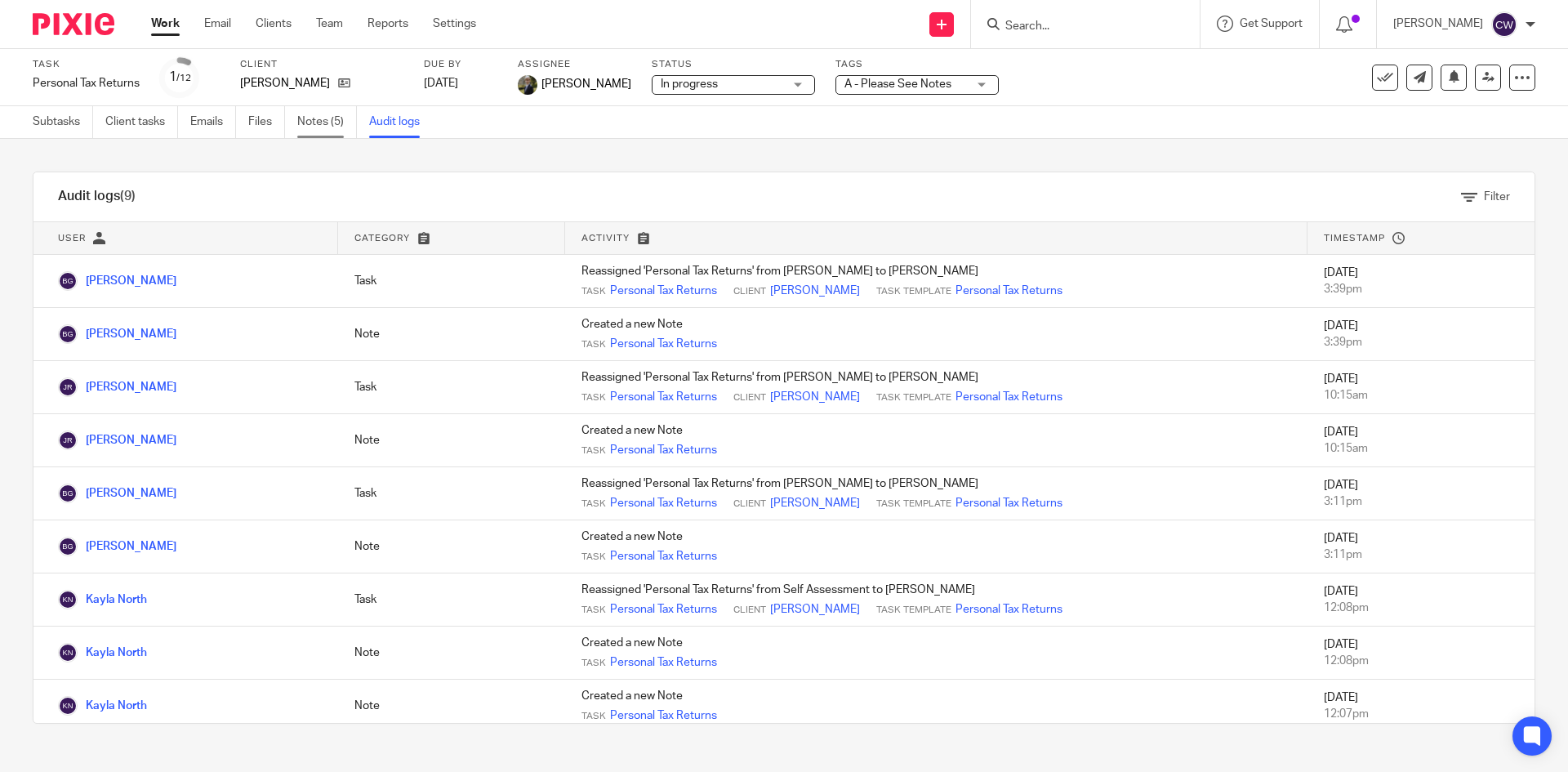
click at [318, 125] on link "Notes (5)" at bounding box center [327, 122] width 59 height 32
click at [318, 23] on link "Team" at bounding box center [329, 24] width 27 height 16
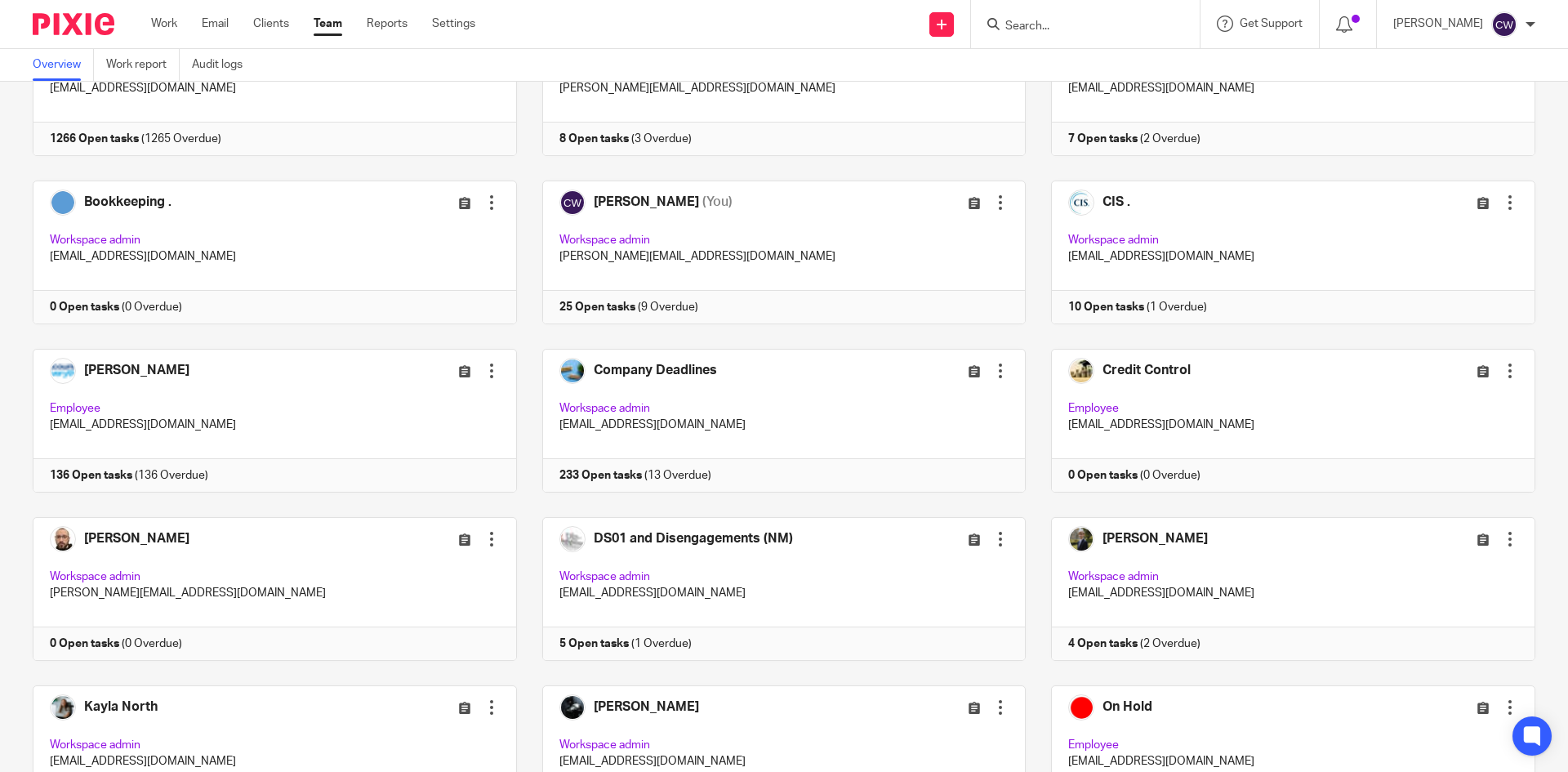
scroll to position [245, 0]
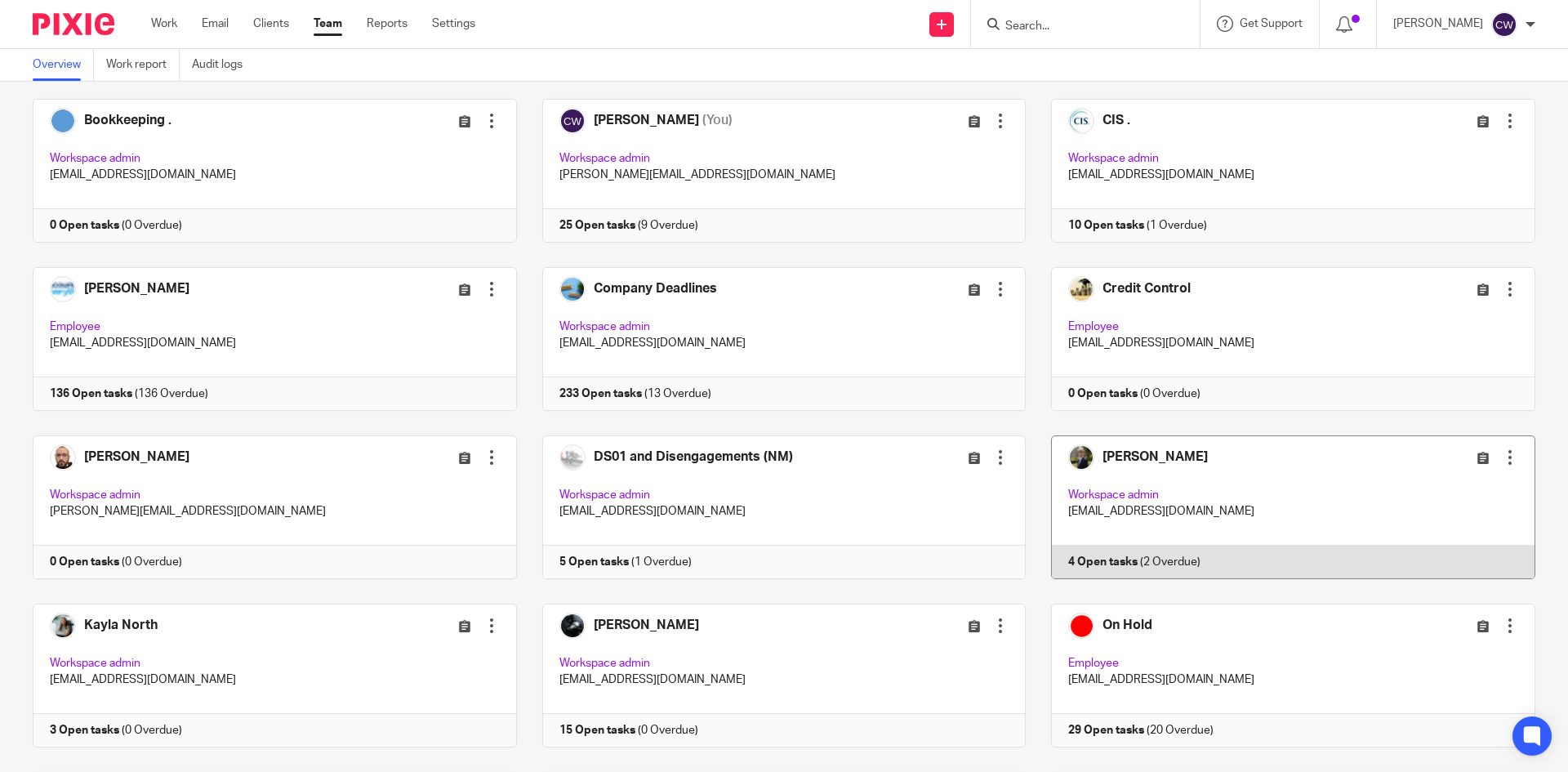
click at [1093, 552] on link at bounding box center [1281, 507] width 510 height 144
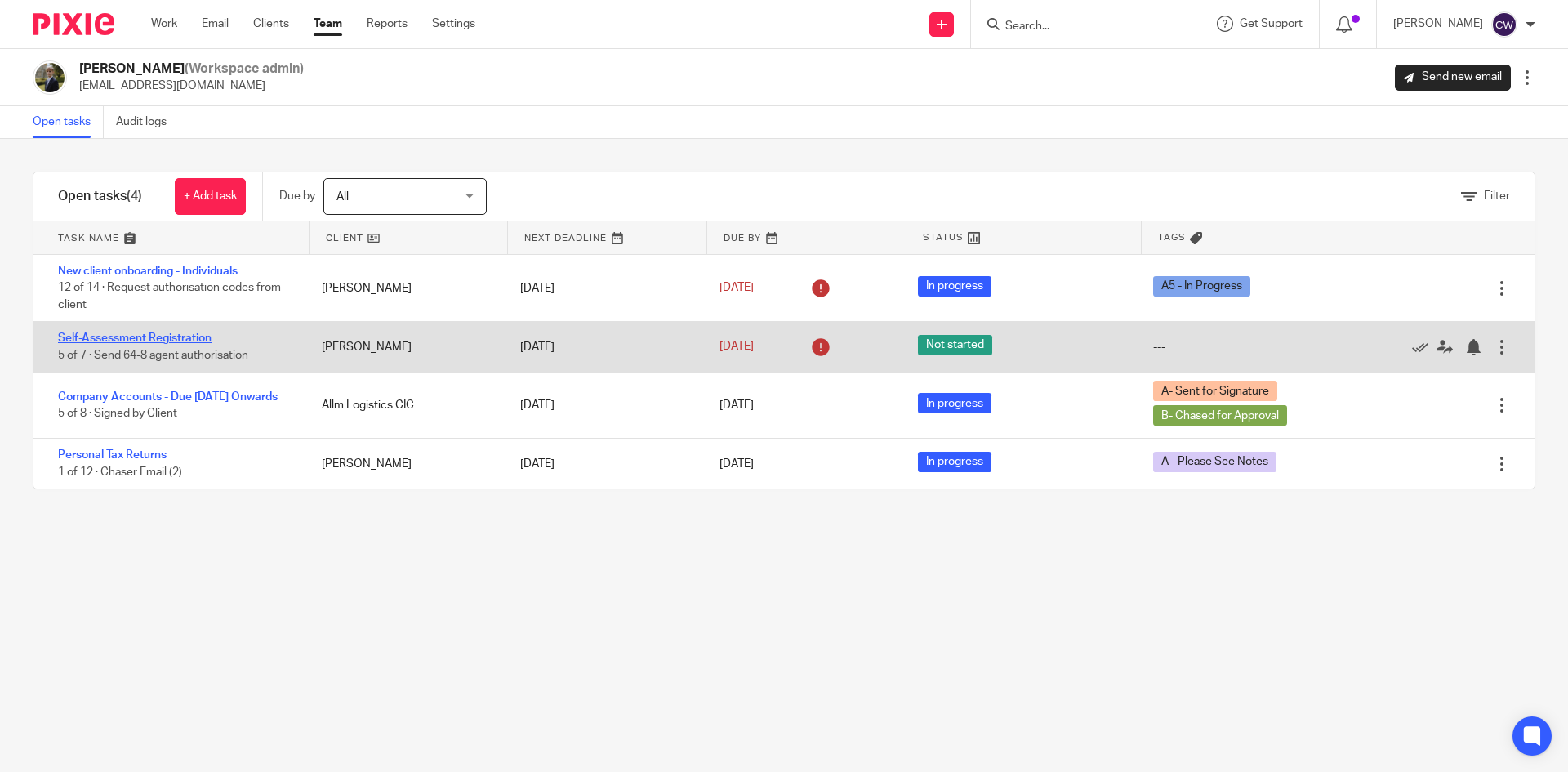
click at [178, 335] on link "Self-Assessment Registration" at bounding box center [135, 338] width 154 height 11
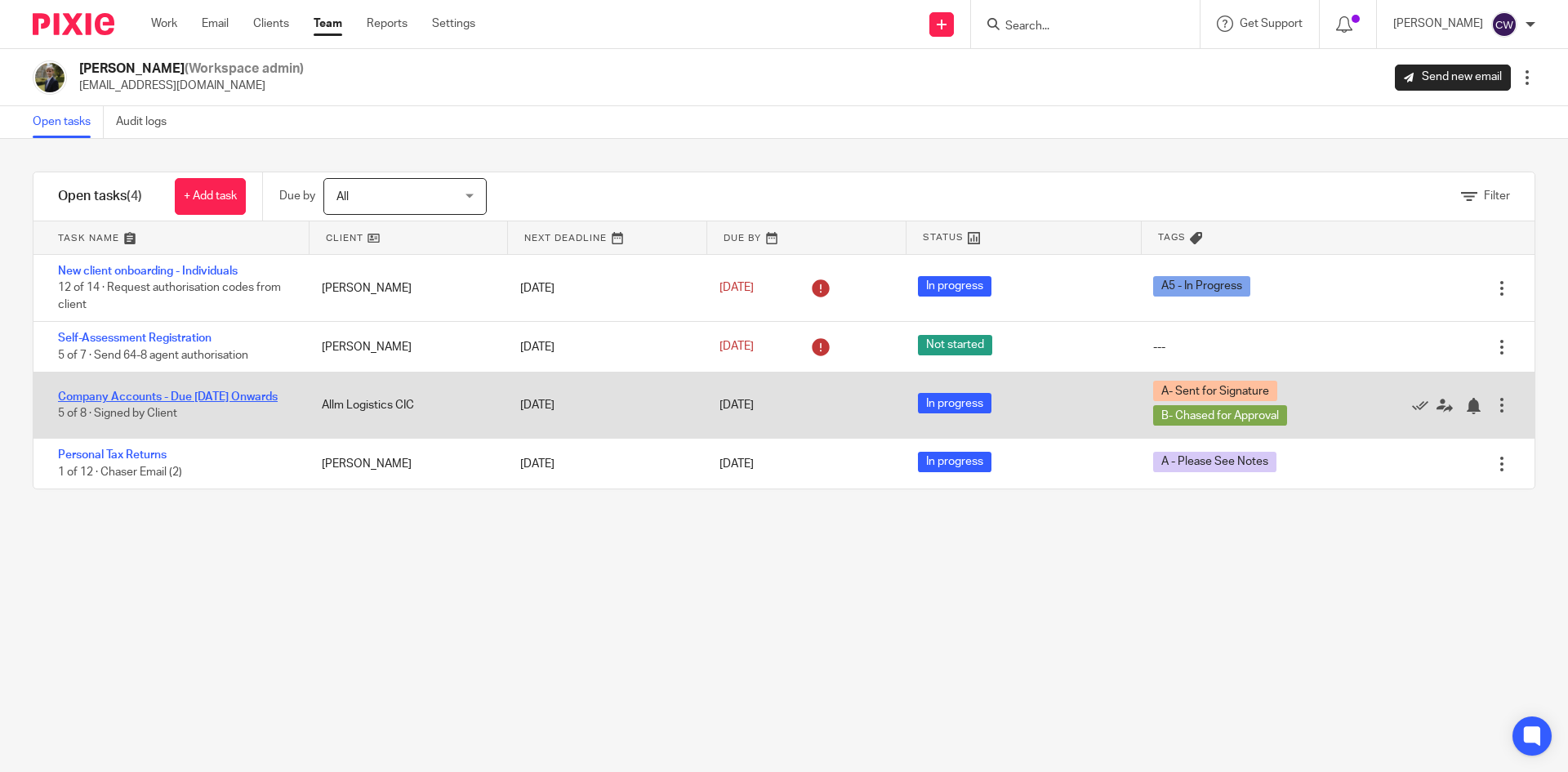
click at [232, 391] on link "Company Accounts - Due [DATE] Onwards" at bounding box center [168, 397] width 220 height 11
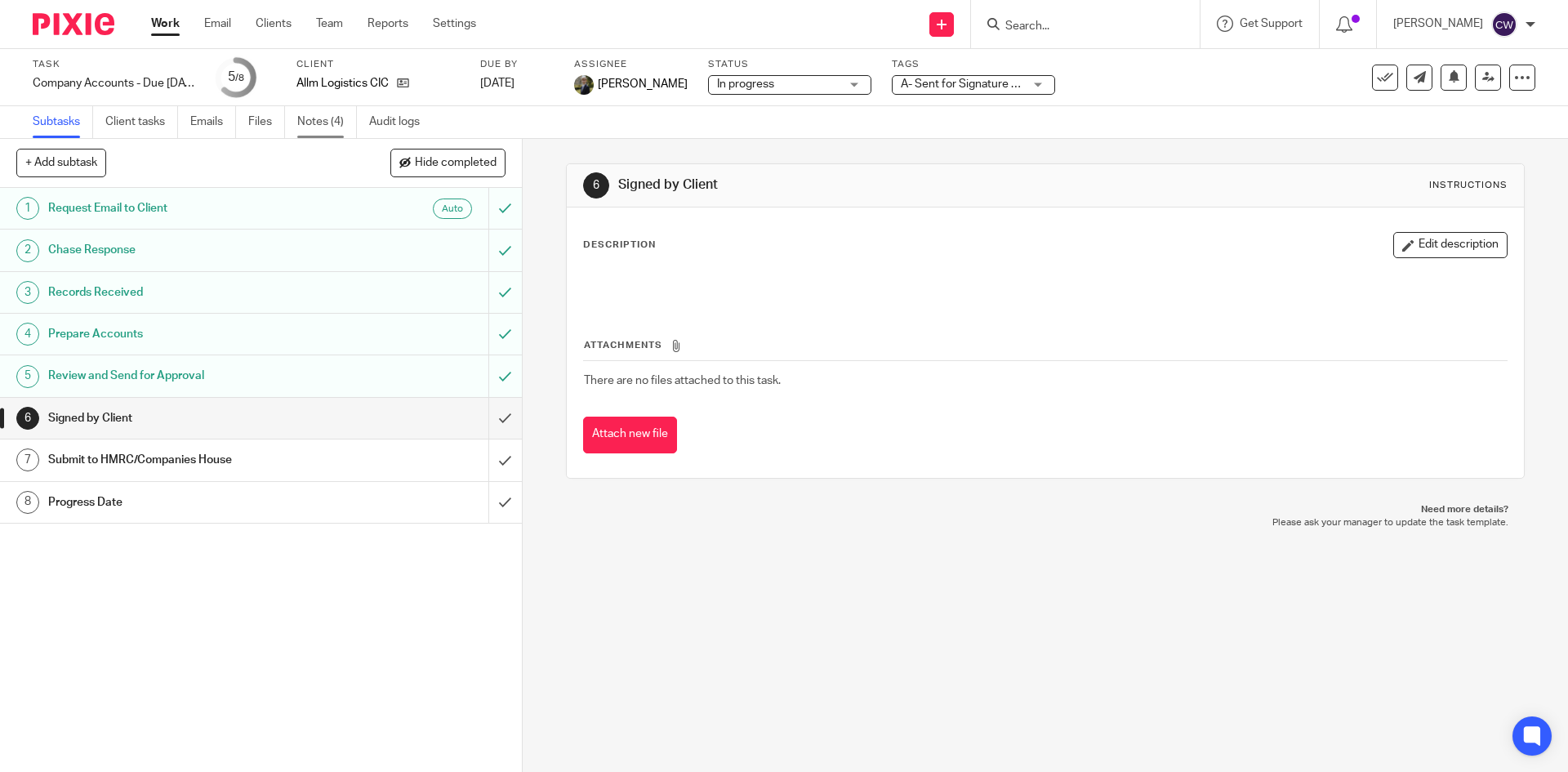
click at [330, 114] on link "Notes (4)" at bounding box center [327, 122] width 59 height 32
click at [1018, 27] on input "Search" at bounding box center [1077, 27] width 147 height 15
type input "Dawlish Cabsd"
click at [1043, 108] on div "Subtasks Client tasks Emails Files Notes (4) Audit logs" at bounding box center [784, 123] width 1568 height 33
click at [1093, 23] on input "Search" at bounding box center [1077, 27] width 147 height 15
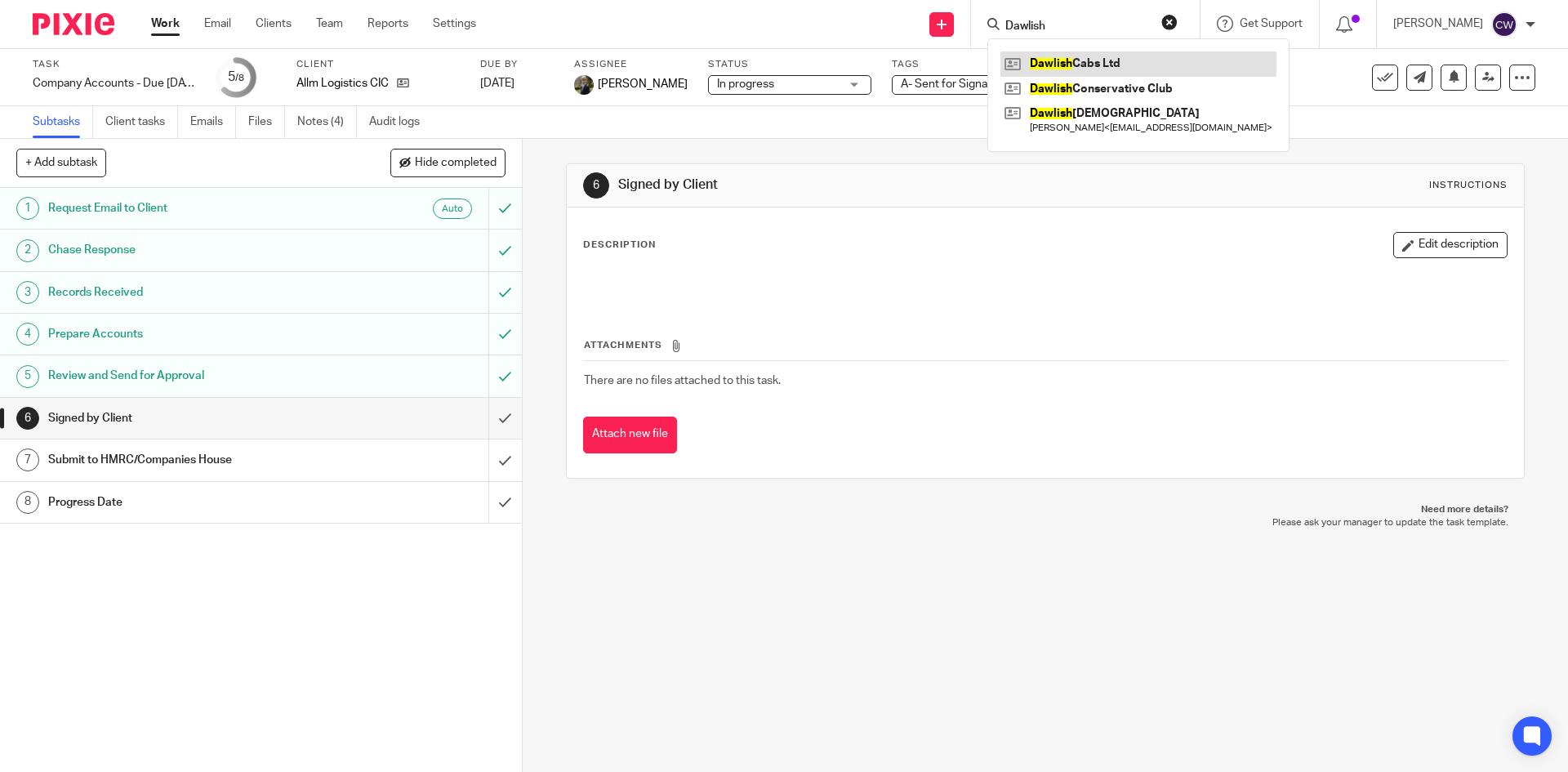
type input "Dawlish"
click at [1103, 54] on link at bounding box center [1139, 63] width 276 height 25
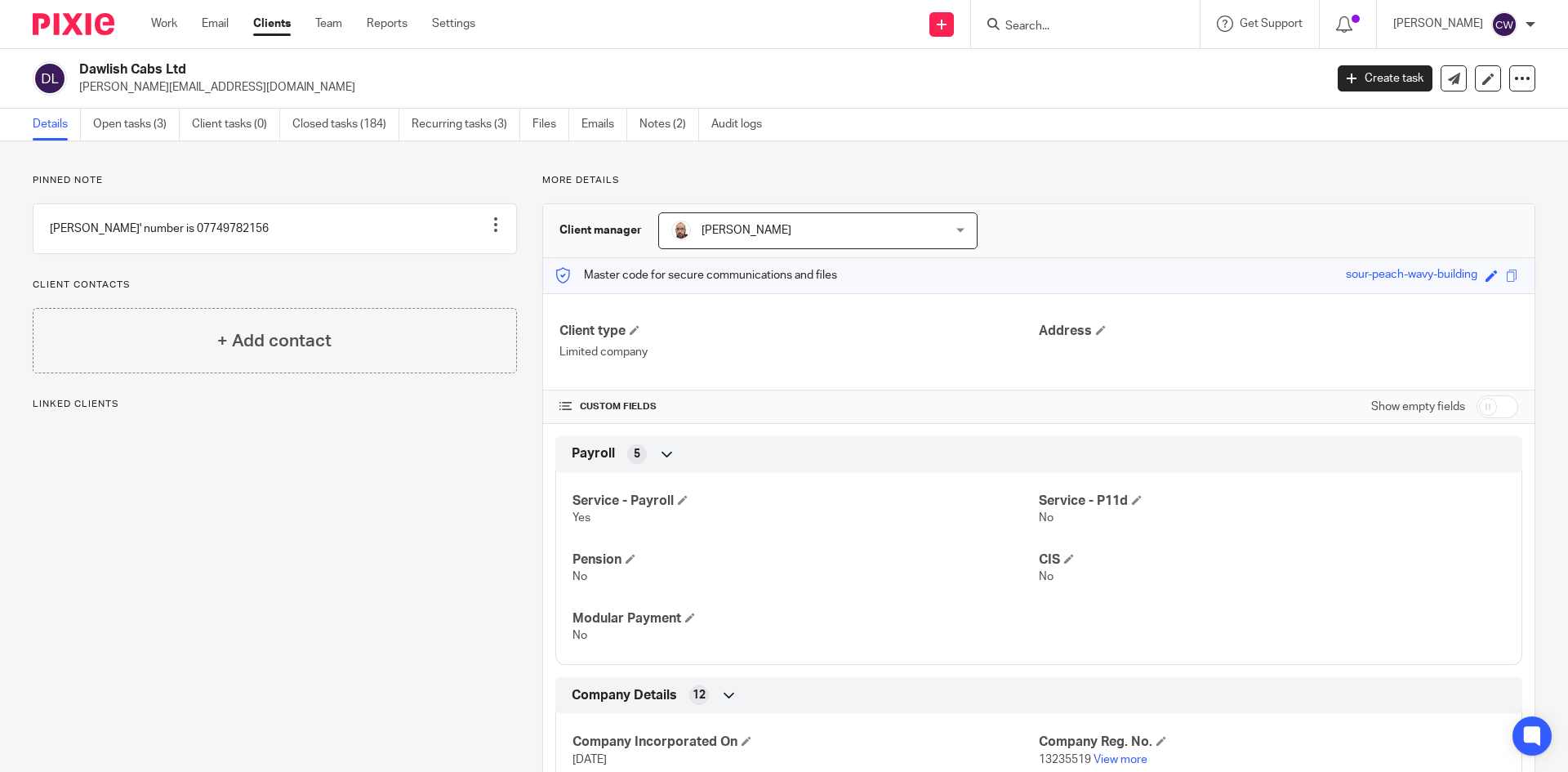
drag, startPoint x: 75, startPoint y: 86, endPoint x: 272, endPoint y: 101, distance: 197.6
click at [272, 101] on div "Dawlish Cabs Ltd [EMAIL_ADDRESS][DOMAIN_NAME] Create task Update from Companies…" at bounding box center [784, 79] width 1568 height 60
copy p "[PERSON_NAME][EMAIL_ADDRESS][DOMAIN_NAME]"
click at [234, 83] on p "[PERSON_NAME][EMAIL_ADDRESS][DOMAIN_NAME]" at bounding box center [697, 88] width 1234 height 16
drag, startPoint x: 175, startPoint y: 77, endPoint x: 72, endPoint y: 88, distance: 103.6
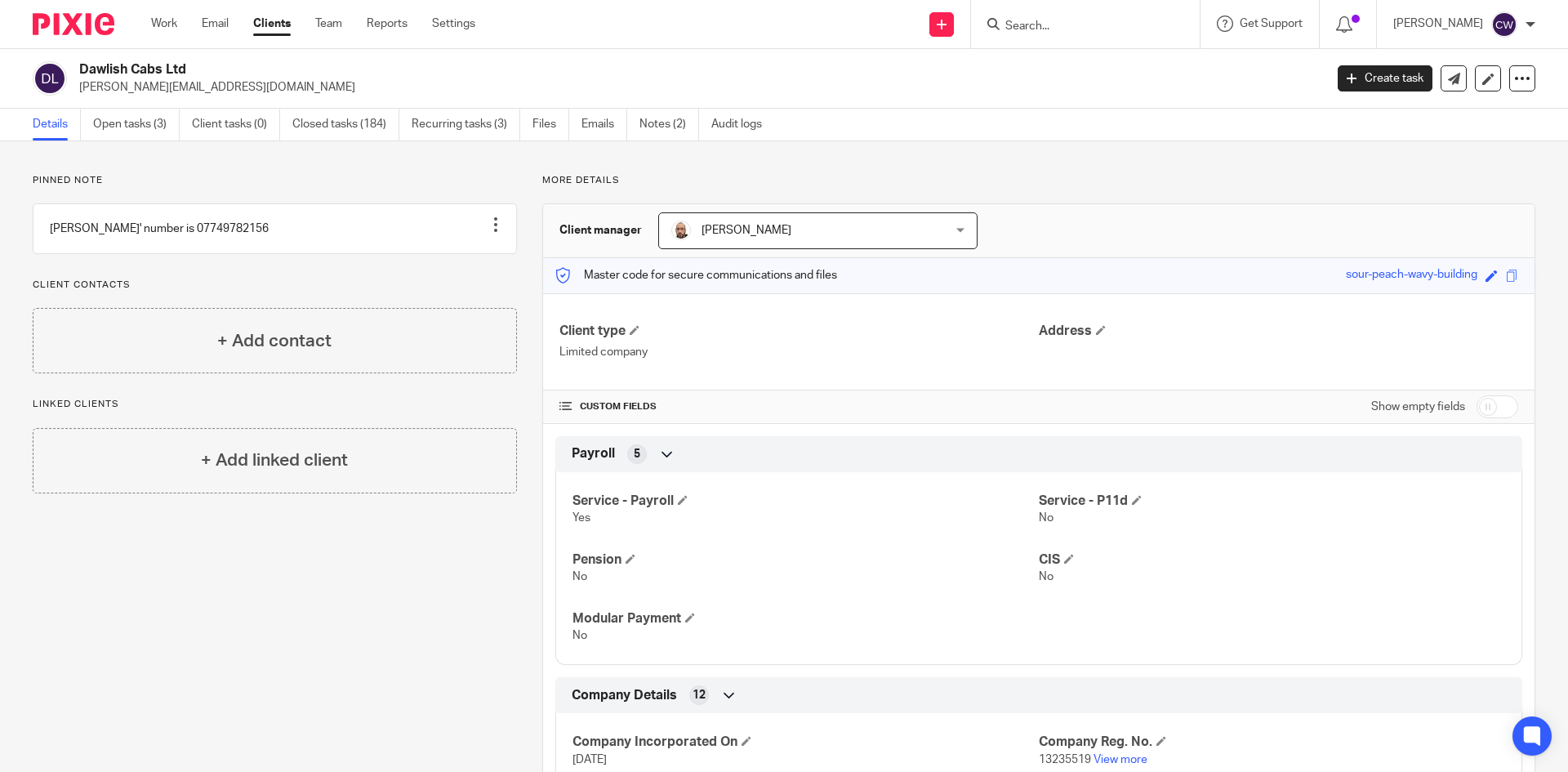
click at [72, 88] on div "Dawlish Cabs Ltd [PERSON_NAME][EMAIL_ADDRESS][DOMAIN_NAME]" at bounding box center [673, 78] width 1281 height 34
click at [86, 91] on p "[PERSON_NAME][EMAIL_ADDRESS][DOMAIN_NAME]" at bounding box center [697, 88] width 1234 height 16
drag, startPoint x: 78, startPoint y: 87, endPoint x: 245, endPoint y: 101, distance: 167.6
click at [245, 101] on div "Dawlish Cabs Ltd [EMAIL_ADDRESS][DOMAIN_NAME] Create task Update from Companies…" at bounding box center [784, 79] width 1568 height 60
drag, startPoint x: 211, startPoint y: 82, endPoint x: 207, endPoint y: 91, distance: 9.8
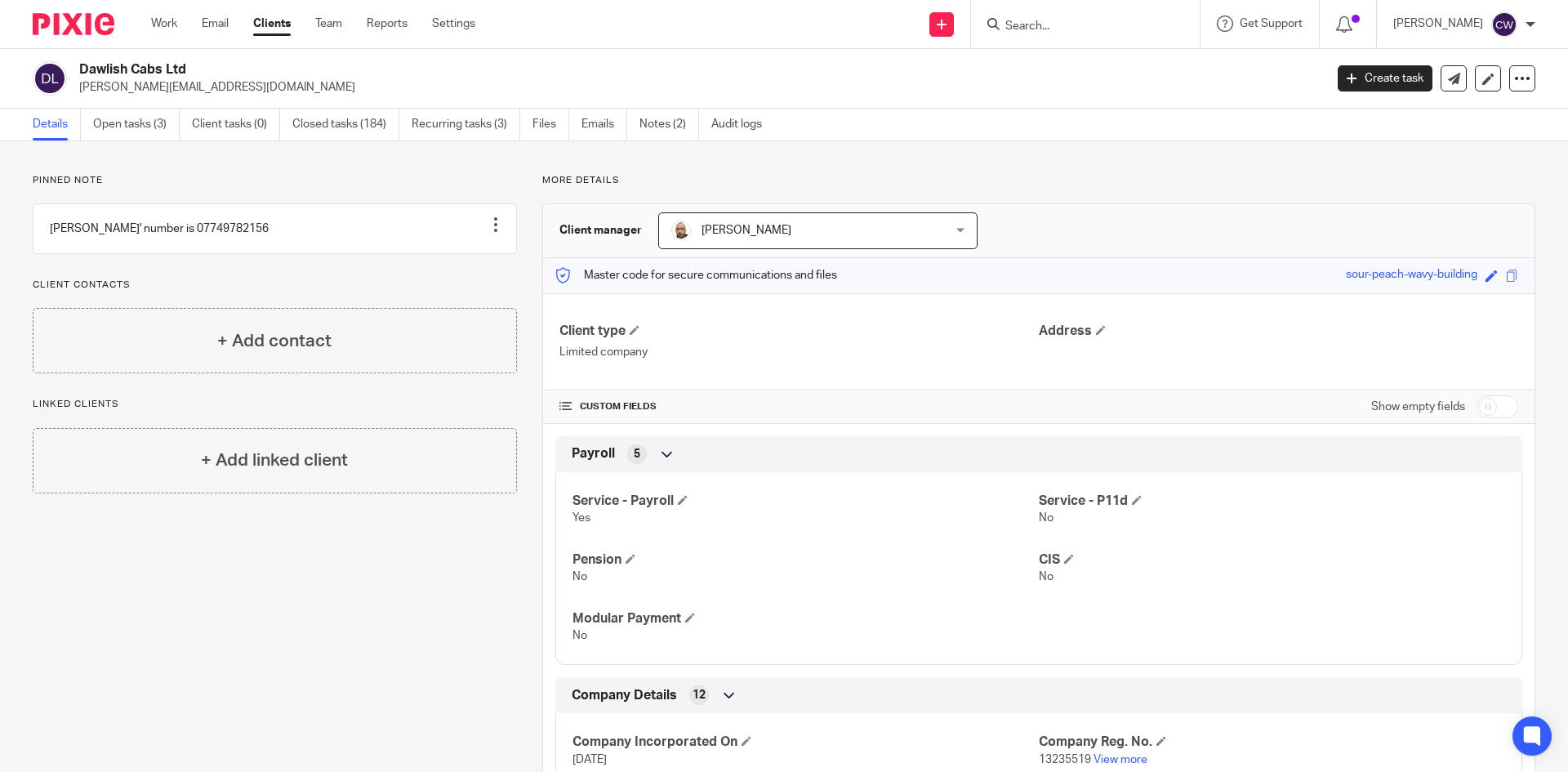
copy p "[PERSON_NAME][EMAIL_ADDRESS][DOMAIN_NAME]"
drag, startPoint x: 1038, startPoint y: 38, endPoint x: 1033, endPoint y: 28, distance: 11.2
click at [1037, 34] on div at bounding box center [1086, 24] width 229 height 49
click at [1033, 28] on input "Search" at bounding box center [1077, 27] width 147 height 15
type input "CB"
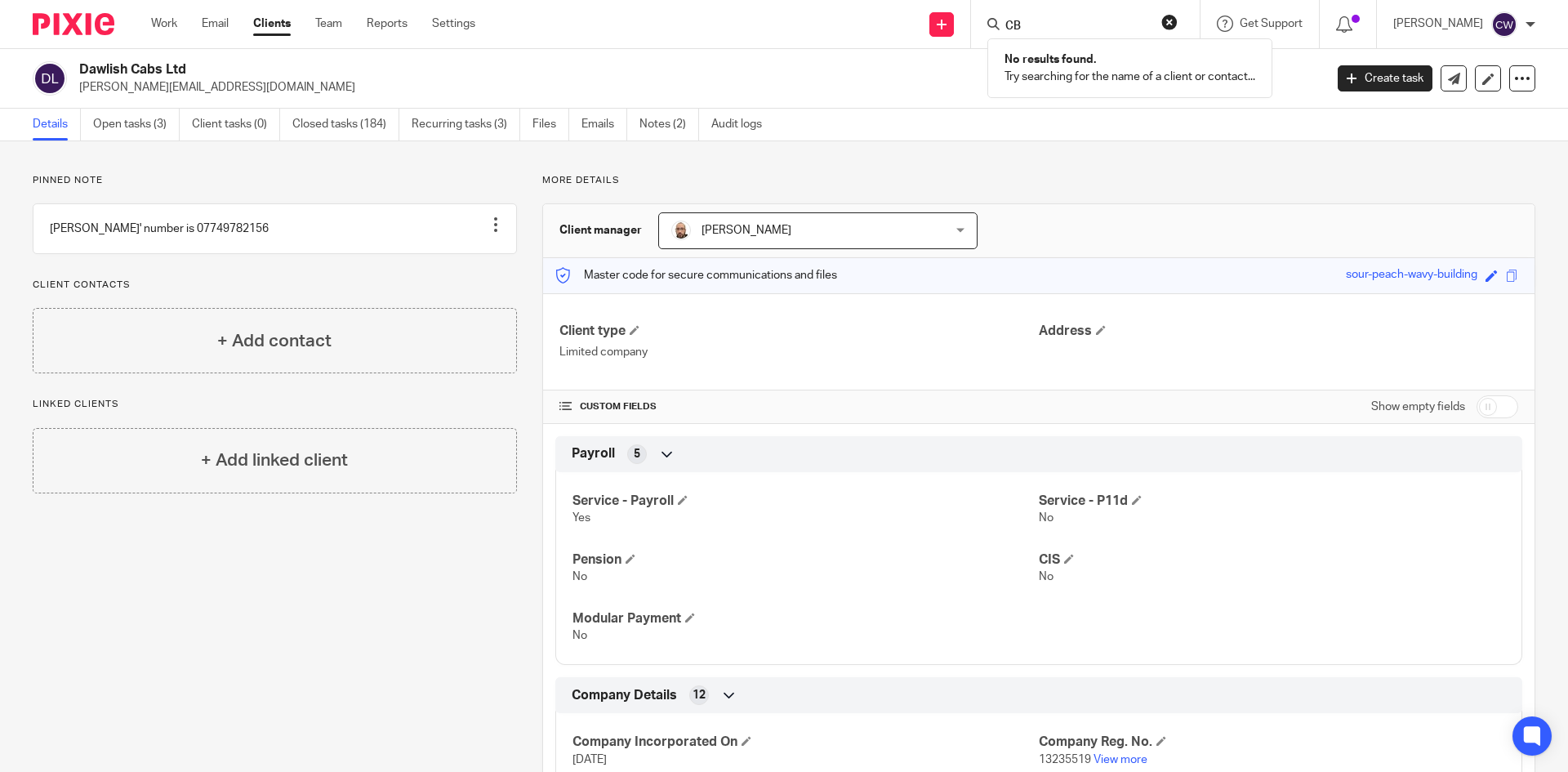
drag, startPoint x: 1059, startPoint y: 27, endPoint x: 689, endPoint y: 43, distance: 370.3
click at [689, 43] on div "Send new email Create task Add client CB No results found. Try searching for th…" at bounding box center [1033, 24] width 1068 height 49
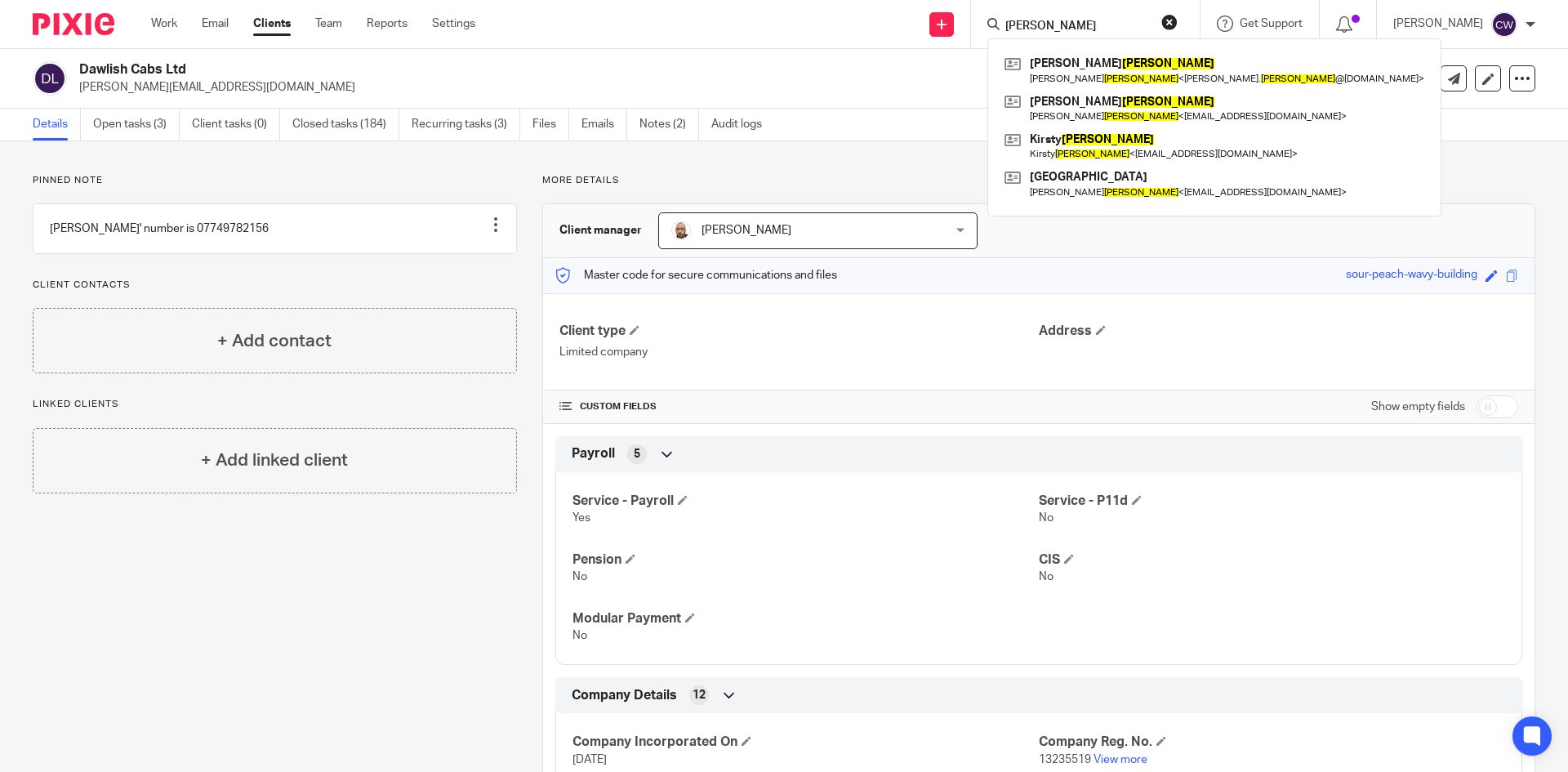
drag, startPoint x: 1065, startPoint y: 0, endPoint x: 1063, endPoint y: 10, distance: 10.2
click at [1064, 1] on div "[PERSON_NAME] [PERSON_NAME] [PERSON_NAME] < [PERSON_NAME]. [PERSON_NAME] @[DOMA…" at bounding box center [1086, 24] width 229 height 49
drag, startPoint x: 1063, startPoint y: 14, endPoint x: 979, endPoint y: 19, distance: 84.1
click at [988, 19] on div "[PERSON_NAME]" at bounding box center [1083, 24] width 190 height 20
click at [1057, 22] on input "[PERSON_NAME]" at bounding box center [1077, 27] width 147 height 15
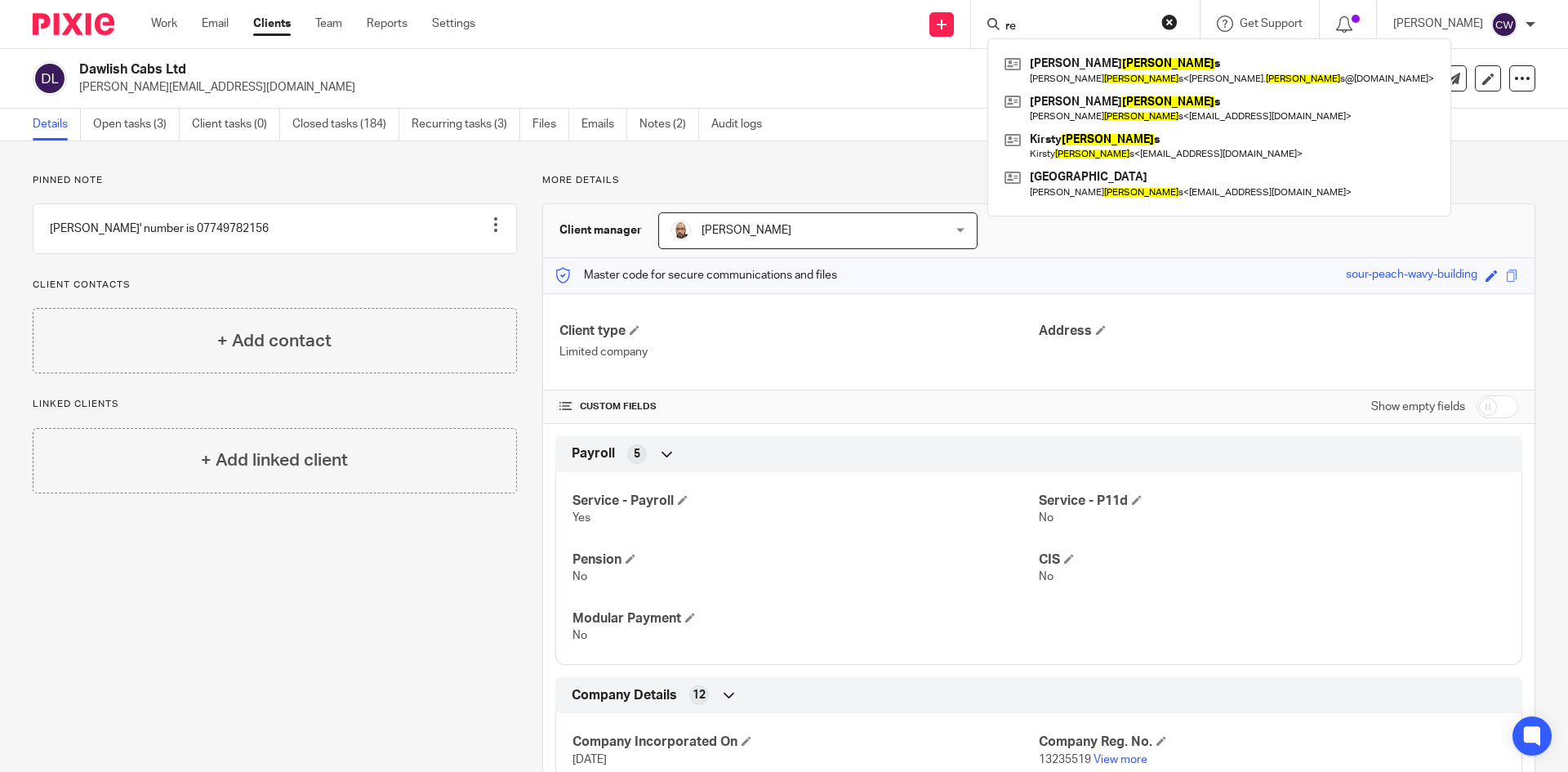
type input "r"
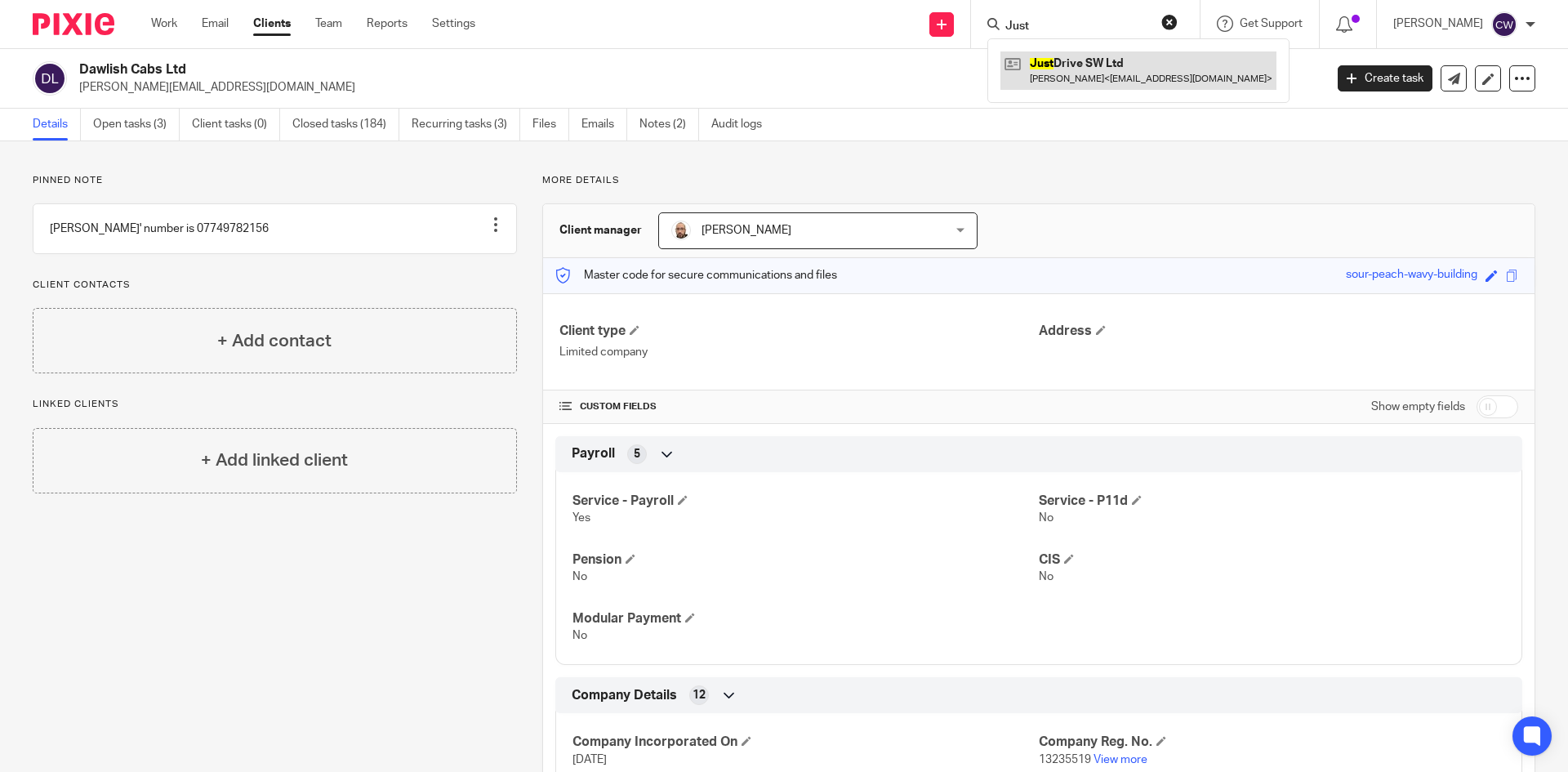
type input "Just"
click at [1078, 76] on link at bounding box center [1139, 70] width 276 height 38
